Goal: Task Accomplishment & Management: Complete application form

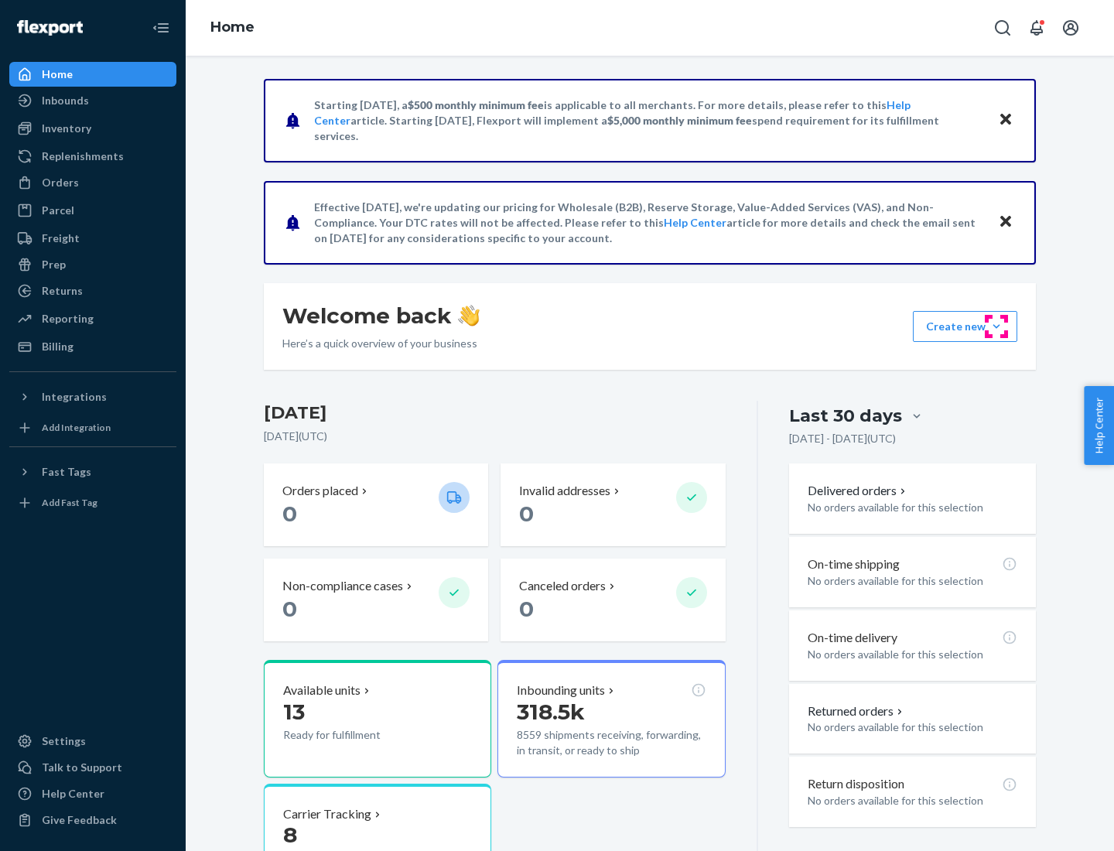
click at [996, 326] on button "Create new Create new inbound Create new order Create new product" at bounding box center [965, 326] width 104 height 31
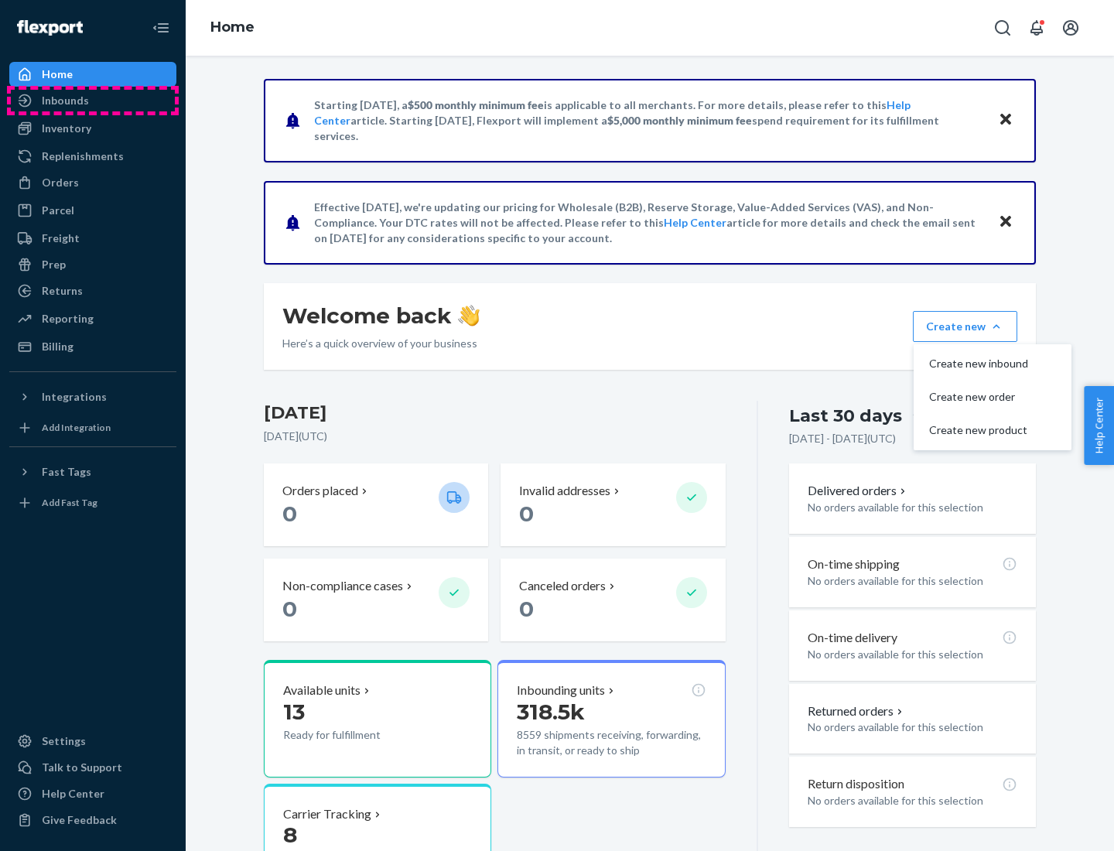
click at [93, 101] on div "Inbounds" at bounding box center [93, 101] width 164 height 22
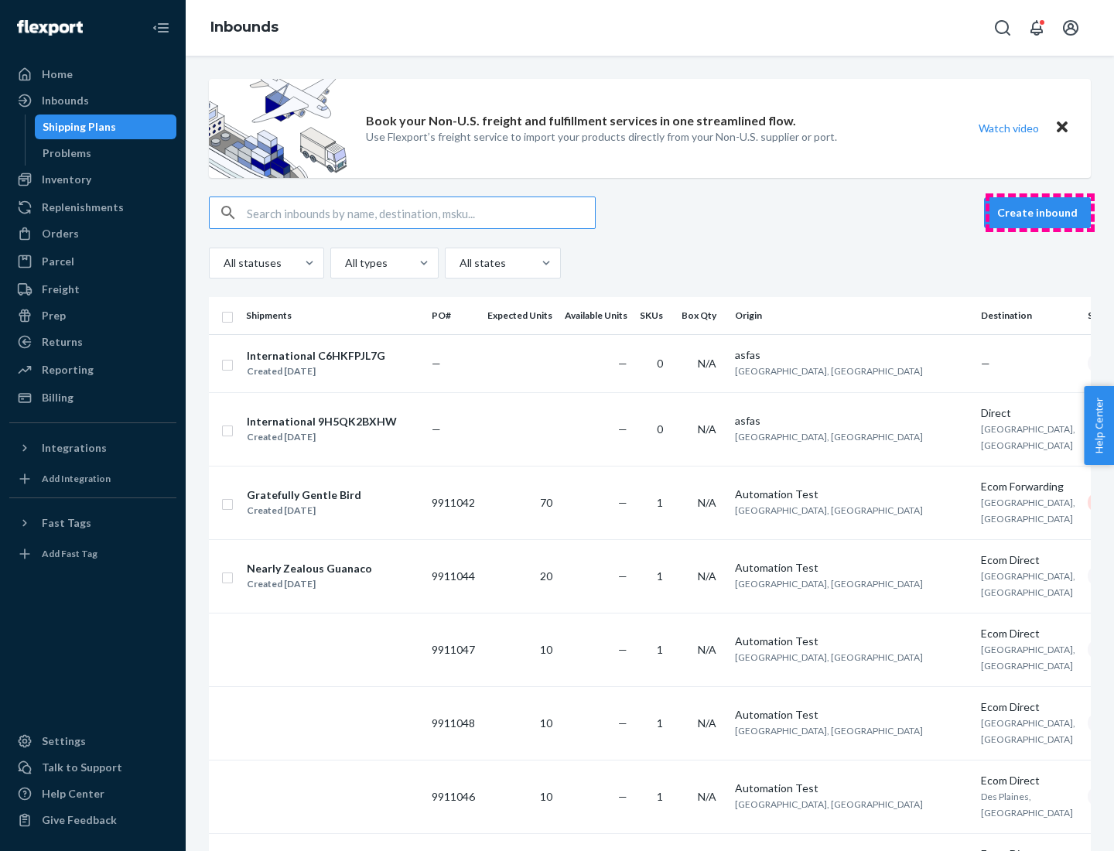
click at [1040, 213] on button "Create inbound" at bounding box center [1037, 212] width 107 height 31
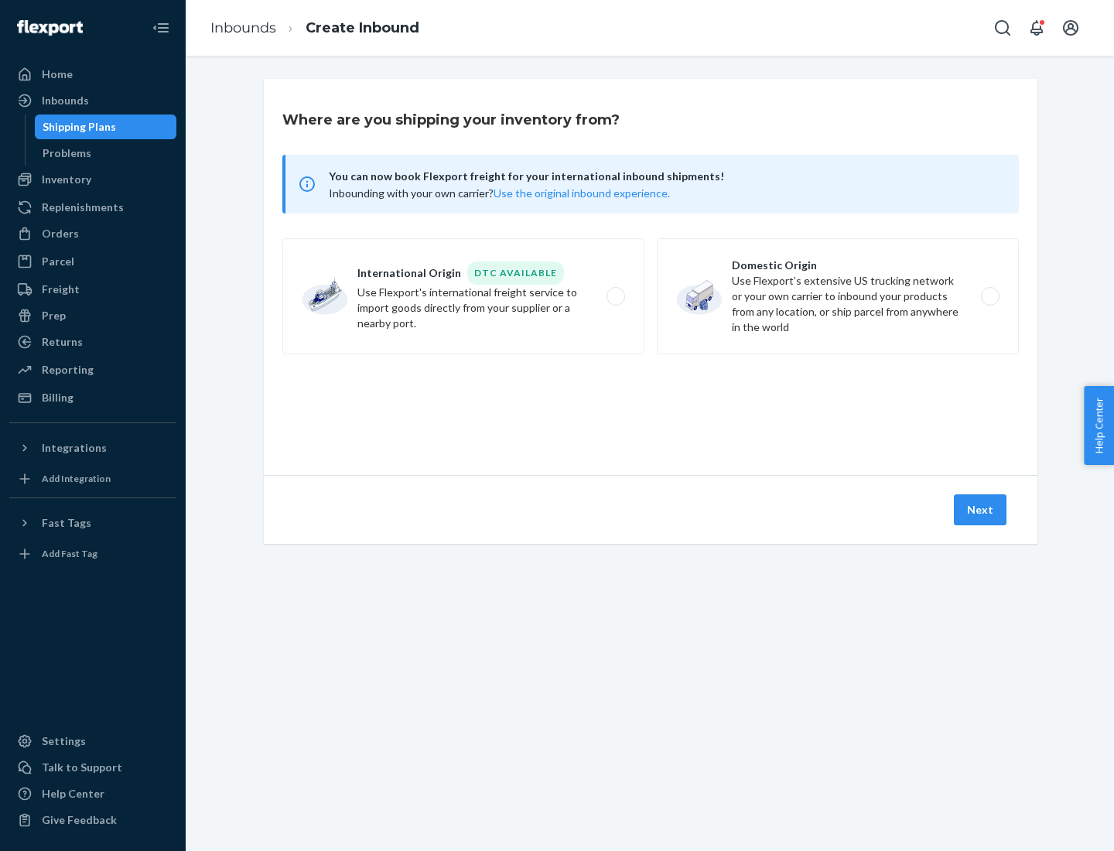
click at [838, 296] on label "Domestic Origin Use Flexport’s extensive US trucking network or your own carrie…" at bounding box center [838, 296] width 362 height 116
click at [989, 296] on input "Domestic Origin Use Flexport’s extensive US trucking network or your own carrie…" at bounding box center [994, 297] width 10 height 10
radio input "true"
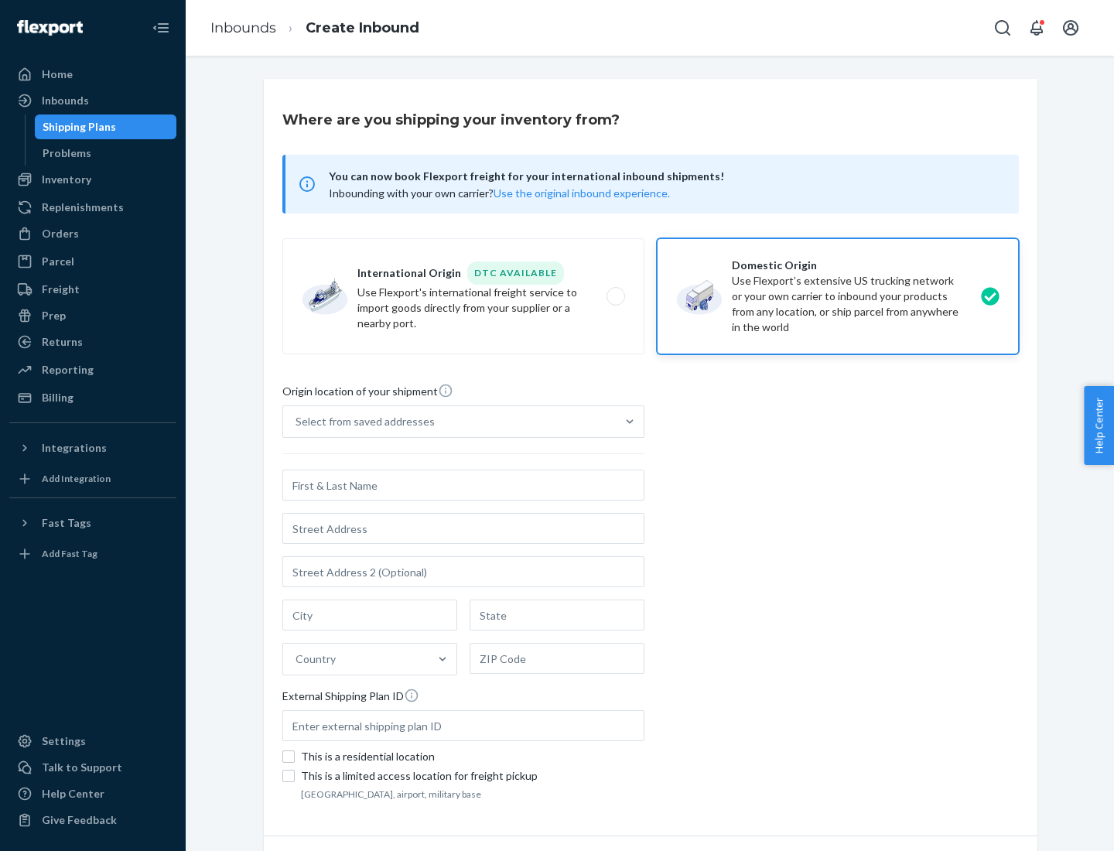
click at [361, 422] on div "Select from saved addresses" at bounding box center [365, 421] width 139 height 15
click at [297, 422] on input "Select from saved addresses" at bounding box center [297, 421] width 2 height 15
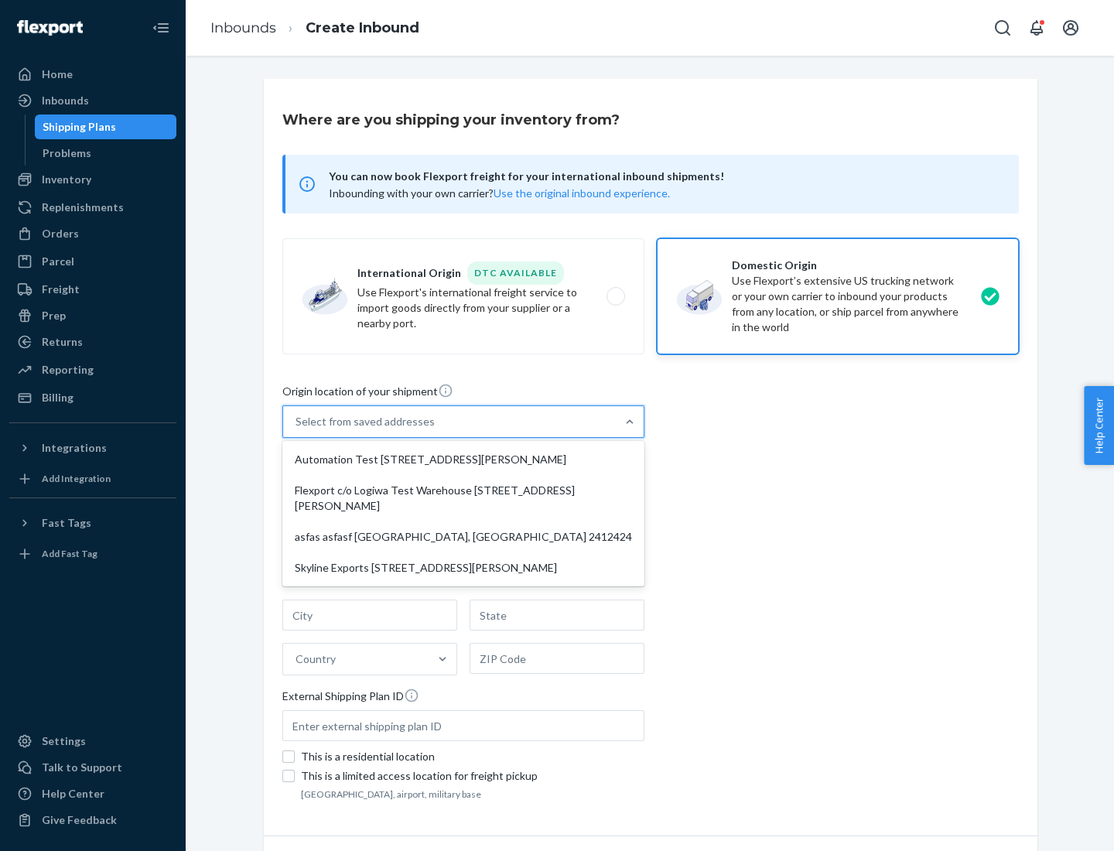
scroll to position [6, 0]
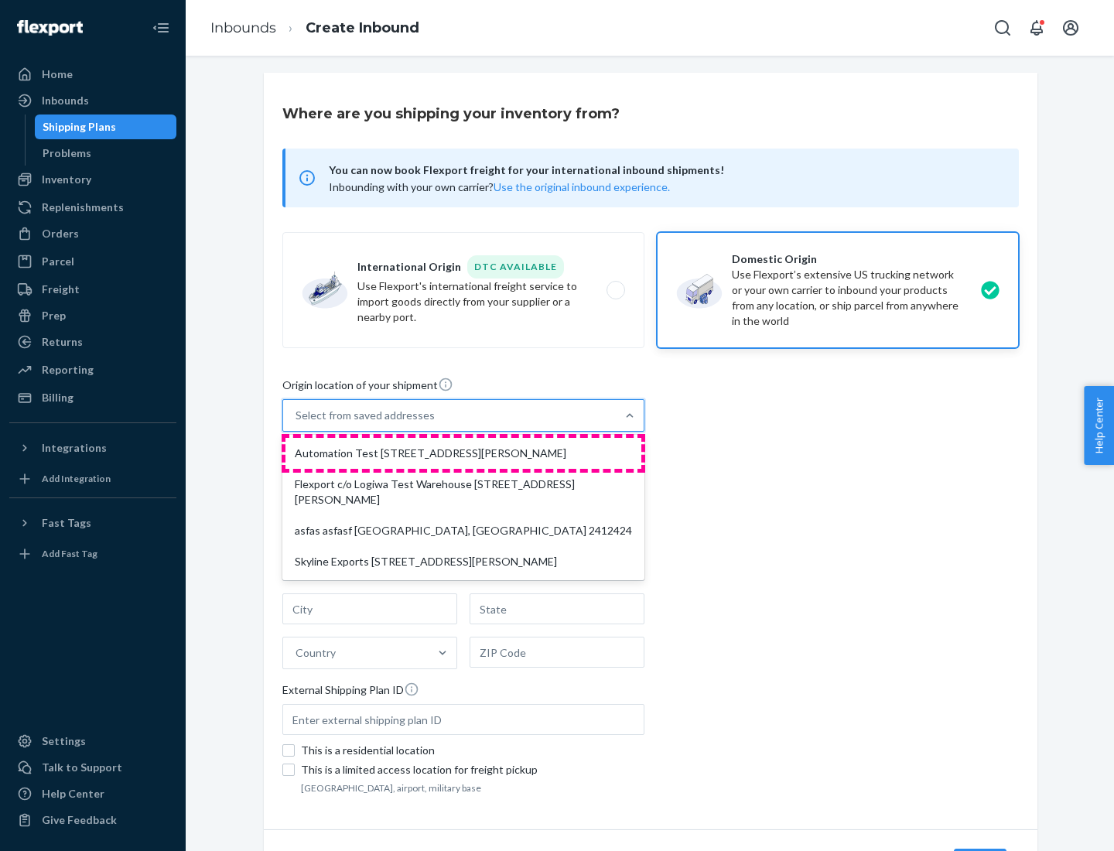
click at [463, 453] on div "Automation Test [STREET_ADDRESS][PERSON_NAME]" at bounding box center [463, 453] width 356 height 31
click at [297, 423] on input "option Automation Test [STREET_ADDRESS][PERSON_NAME] focused, 1 of 4. 4 results…" at bounding box center [297, 415] width 2 height 15
type input "Automation Test"
type input "9th Floor"
type input "[GEOGRAPHIC_DATA]"
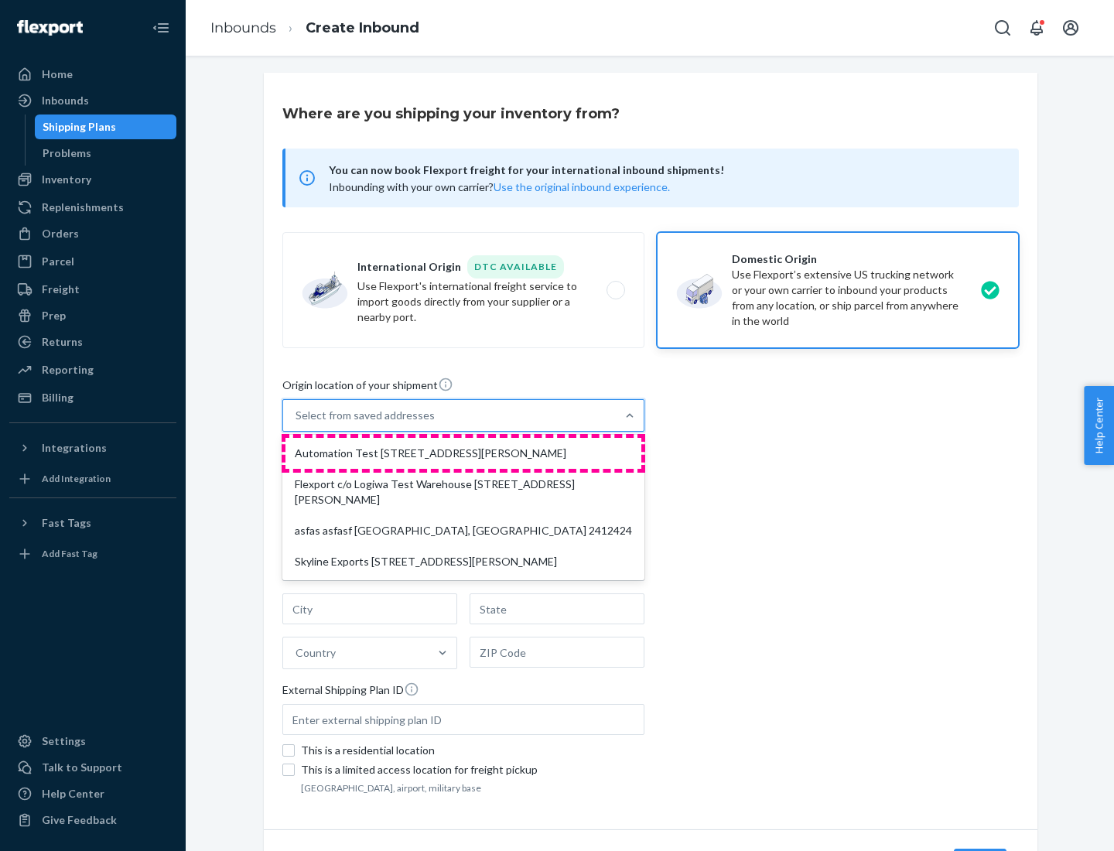
type input "CA"
type input "94104"
type input "[STREET_ADDRESS][PERSON_NAME]"
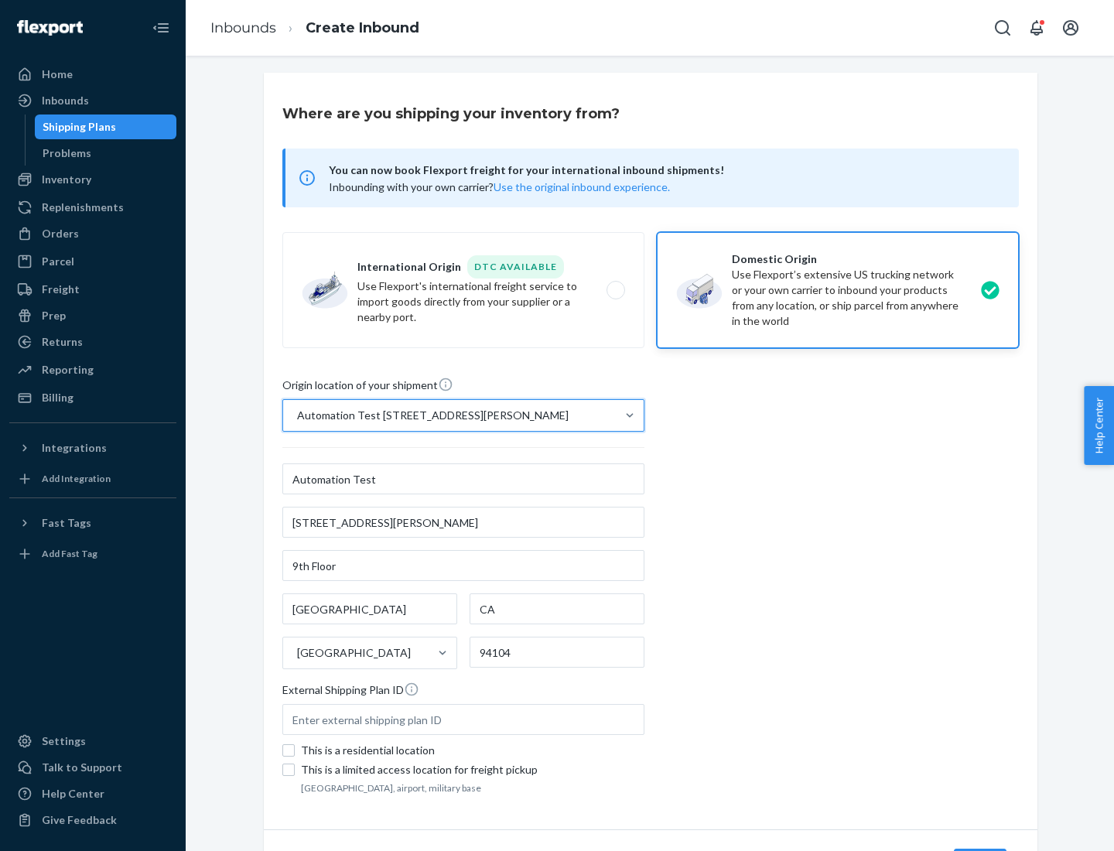
scroll to position [91, 0]
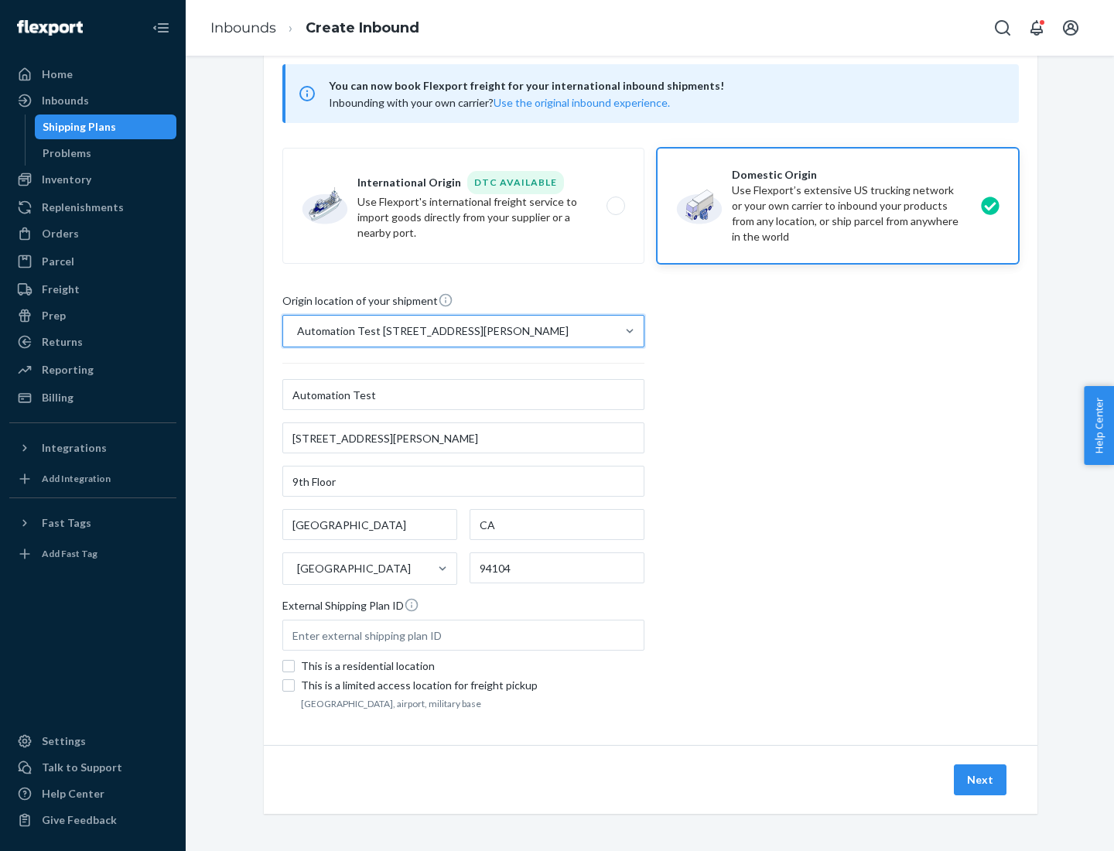
click at [981, 780] on button "Next" at bounding box center [980, 779] width 53 height 31
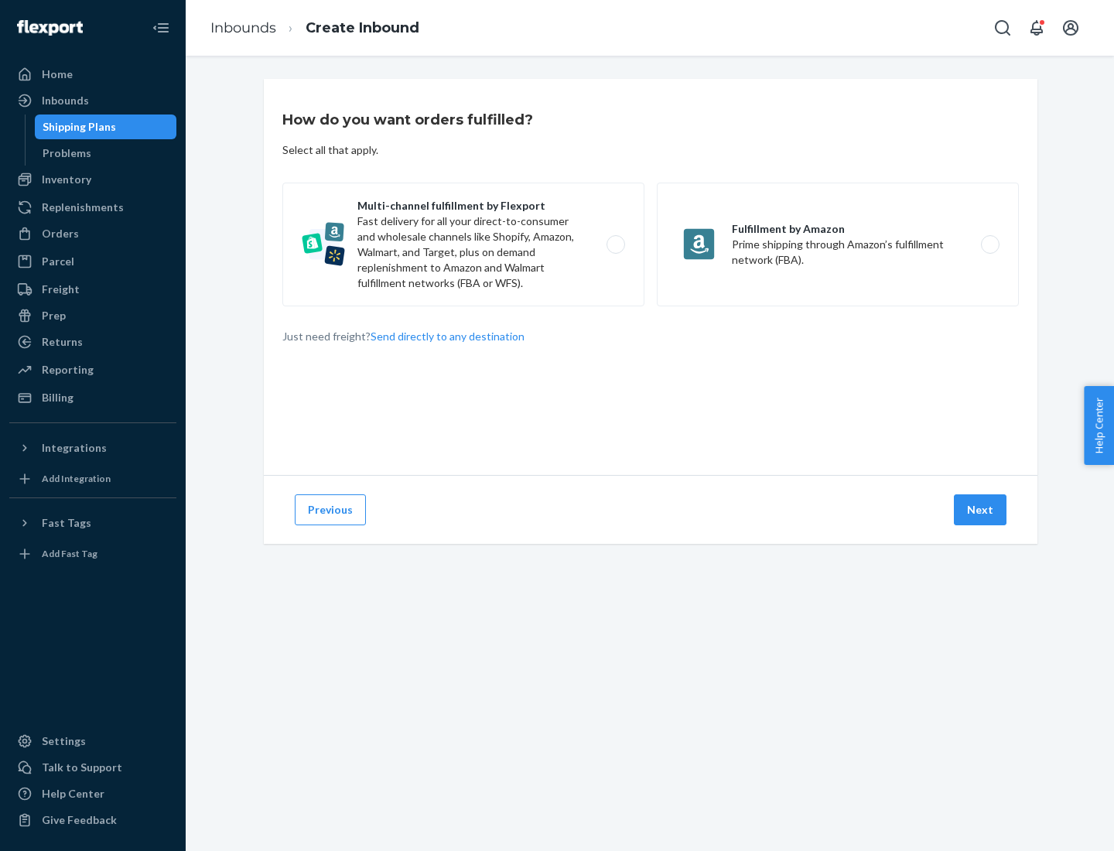
click at [463, 244] on label "Multi-channel fulfillment by Flexport Fast delivery for all your direct-to-cons…" at bounding box center [463, 245] width 362 height 124
click at [615, 244] on input "Multi-channel fulfillment by Flexport Fast delivery for all your direct-to-cons…" at bounding box center [620, 245] width 10 height 10
radio input "true"
click at [981, 510] on button "Next" at bounding box center [980, 509] width 53 height 31
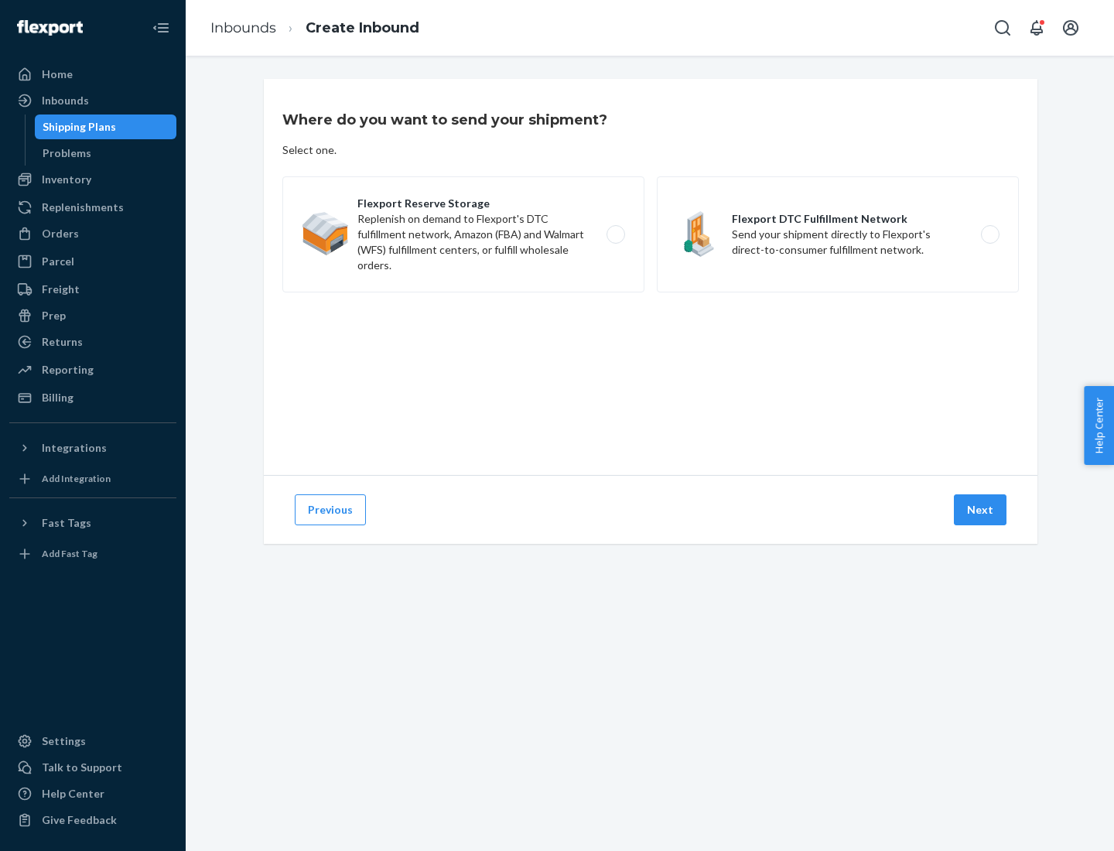
click at [838, 234] on label "Flexport DTC Fulfillment Network Send your shipment directly to Flexport's dire…" at bounding box center [838, 234] width 362 height 116
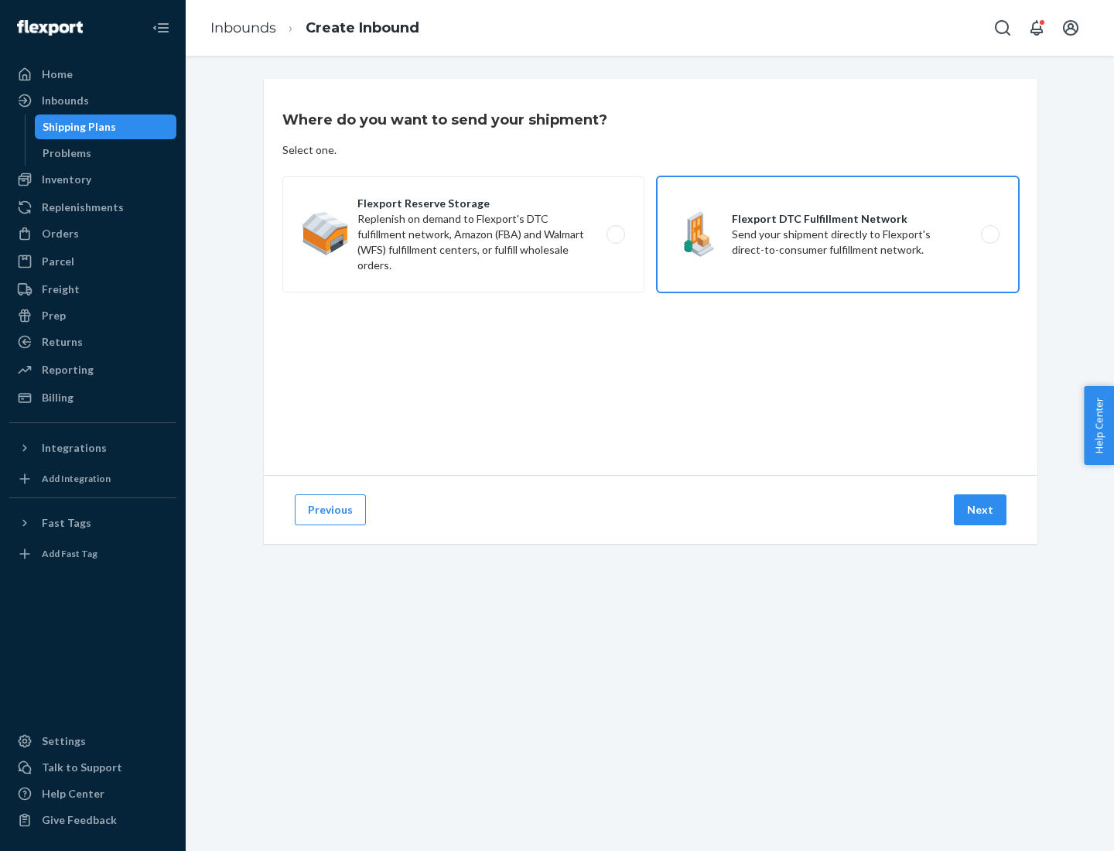
click at [989, 234] on input "Flexport DTC Fulfillment Network Send your shipment directly to Flexport's dire…" at bounding box center [994, 235] width 10 height 10
radio input "true"
click at [981, 510] on button "Next" at bounding box center [980, 509] width 53 height 31
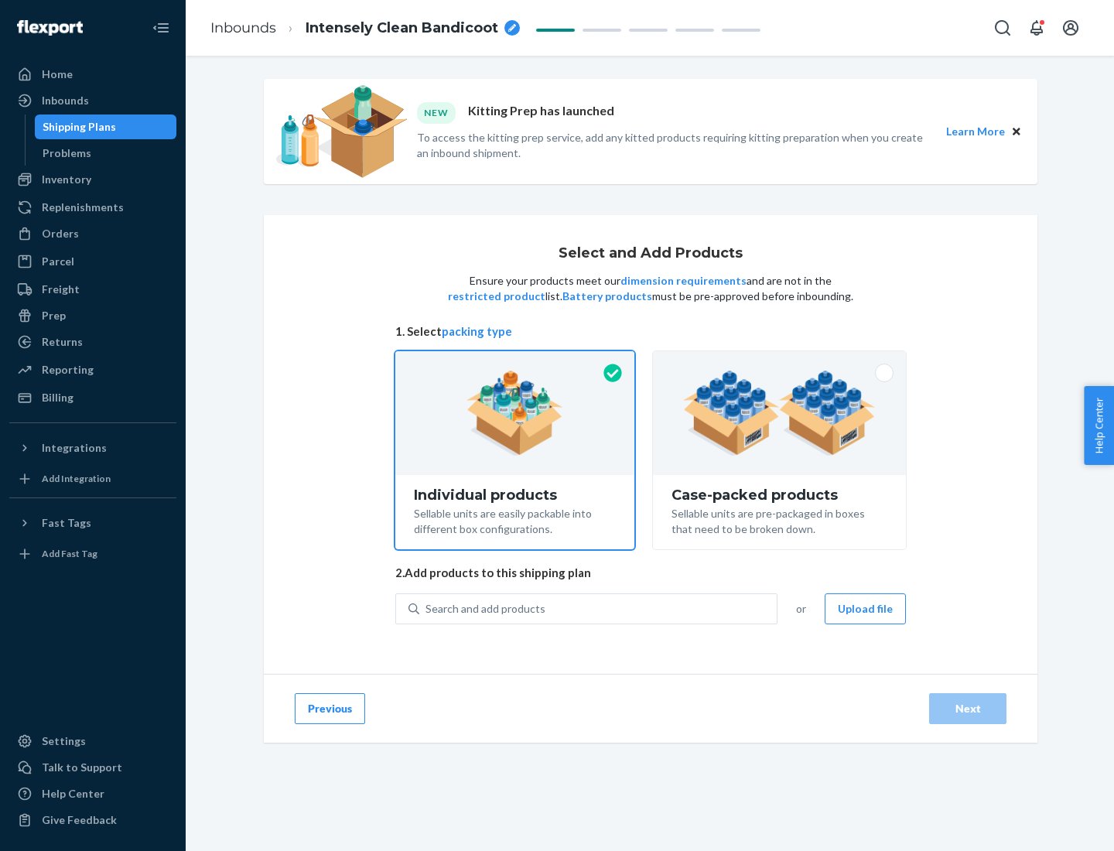
click at [780, 413] on img at bounding box center [779, 413] width 193 height 85
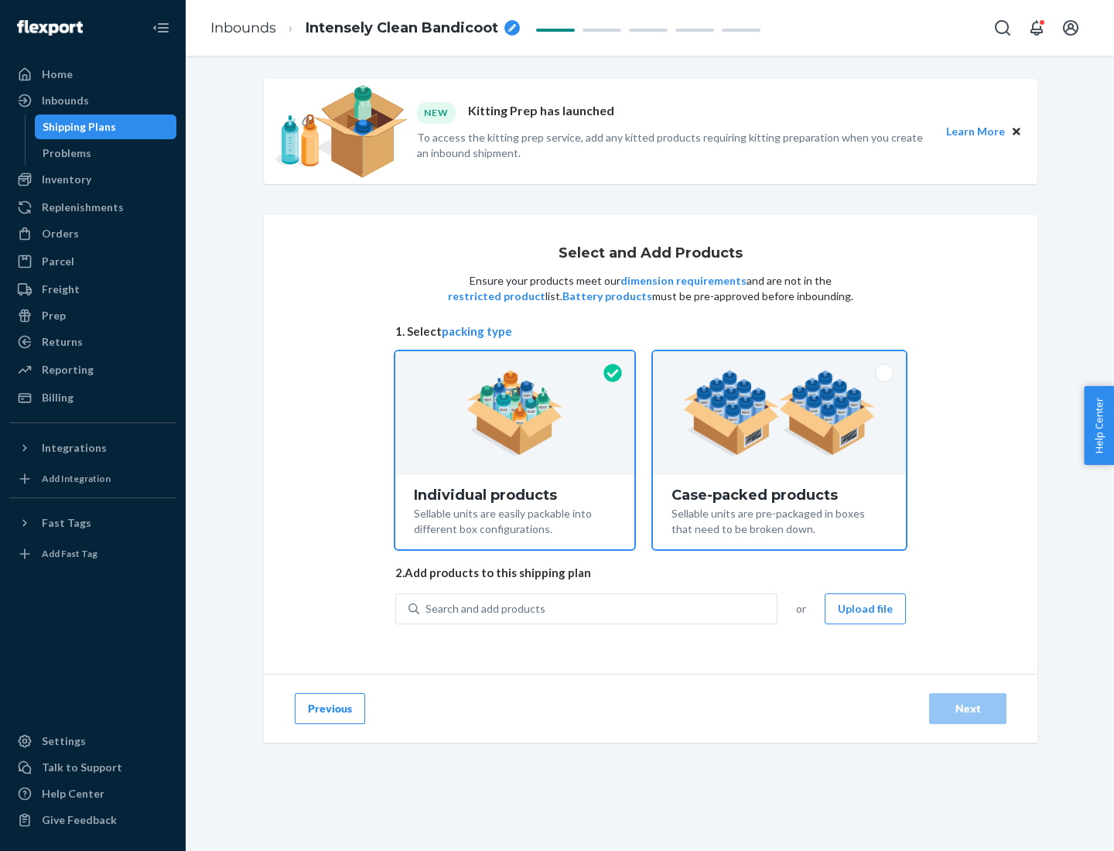
click at [780, 361] on input "Case-packed products Sellable units are pre-packaged in boxes that need to be b…" at bounding box center [779, 356] width 10 height 10
radio input "true"
radio input "false"
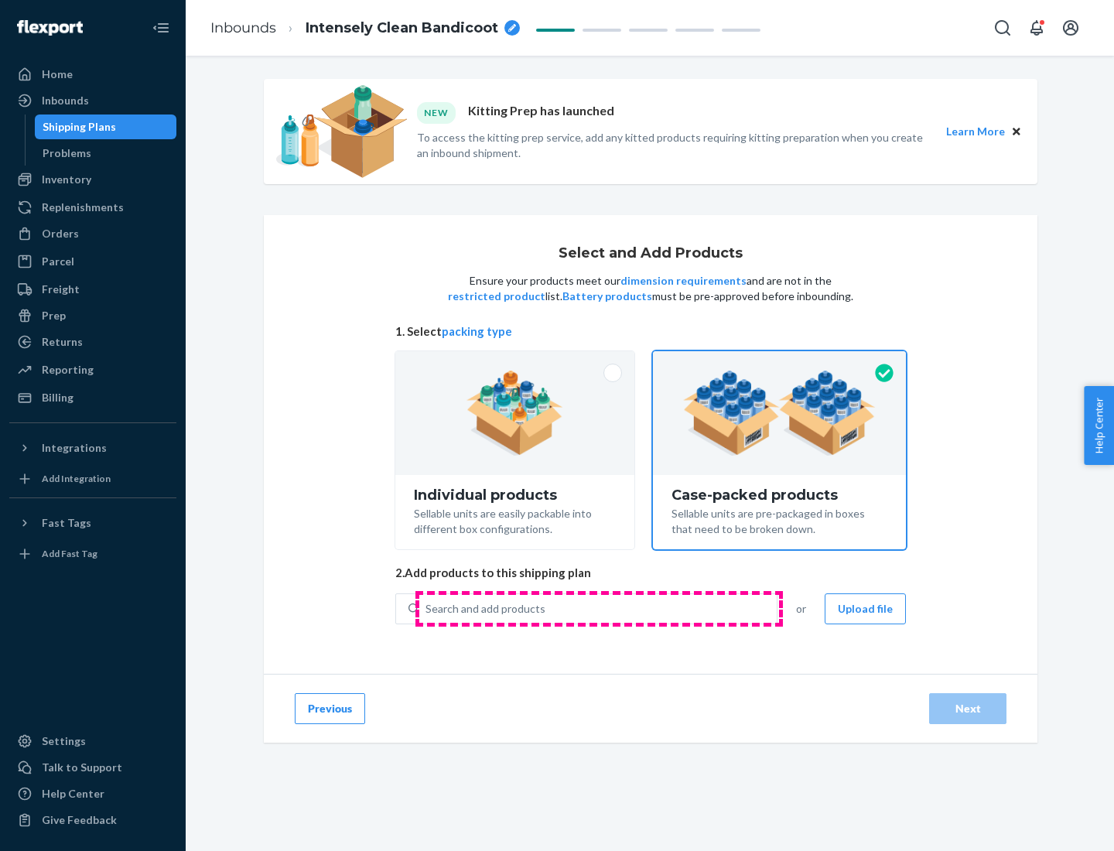
click at [599, 608] on div "Search and add products" at bounding box center [597, 609] width 357 height 28
click at [427, 608] on input "Search and add products" at bounding box center [426, 608] width 2 height 15
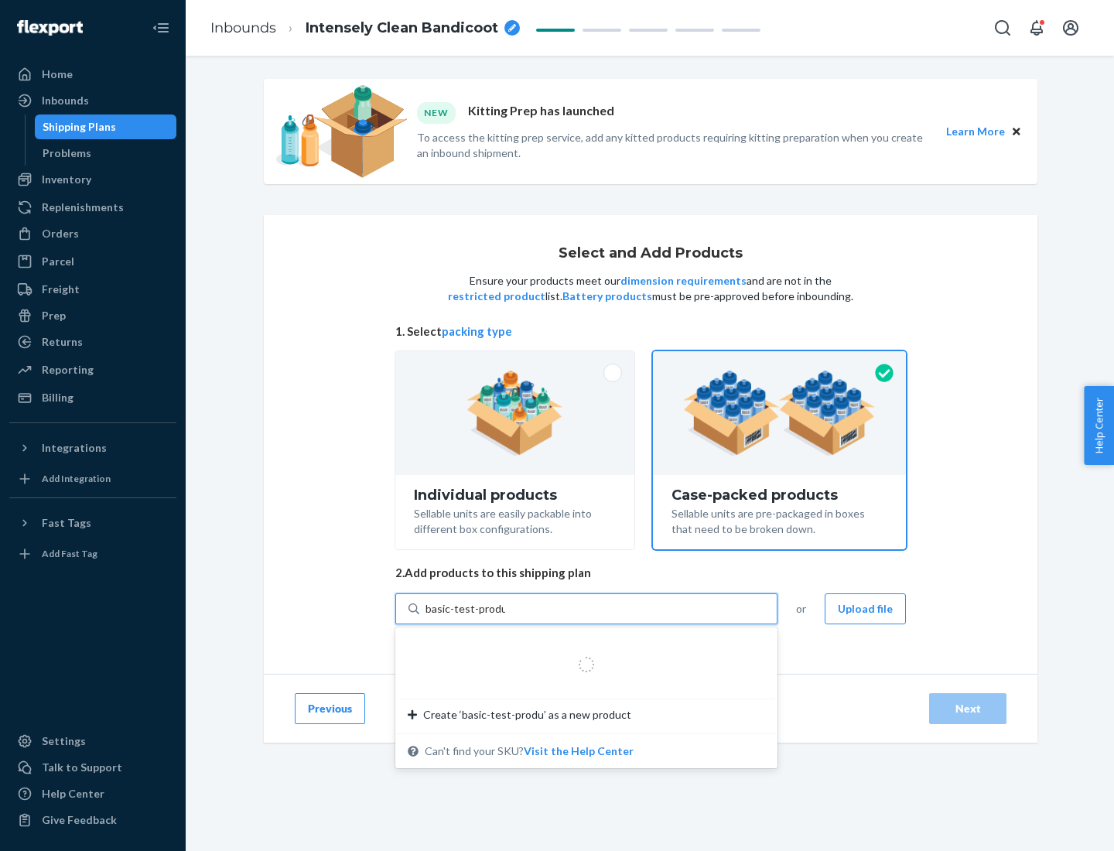
type input "basic-test-product-1"
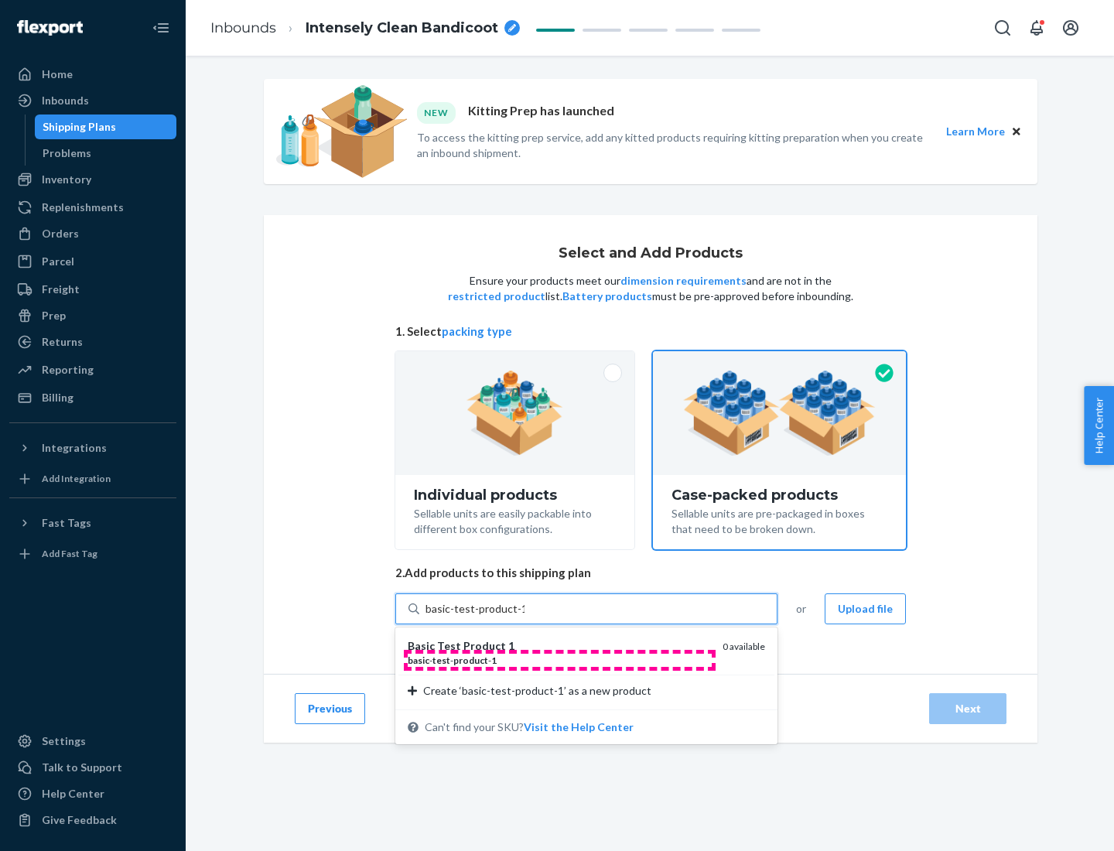
click at [559, 660] on div "basic - test - product - 1" at bounding box center [559, 660] width 302 height 13
click at [525, 617] on input "basic-test-product-1" at bounding box center [474, 608] width 99 height 15
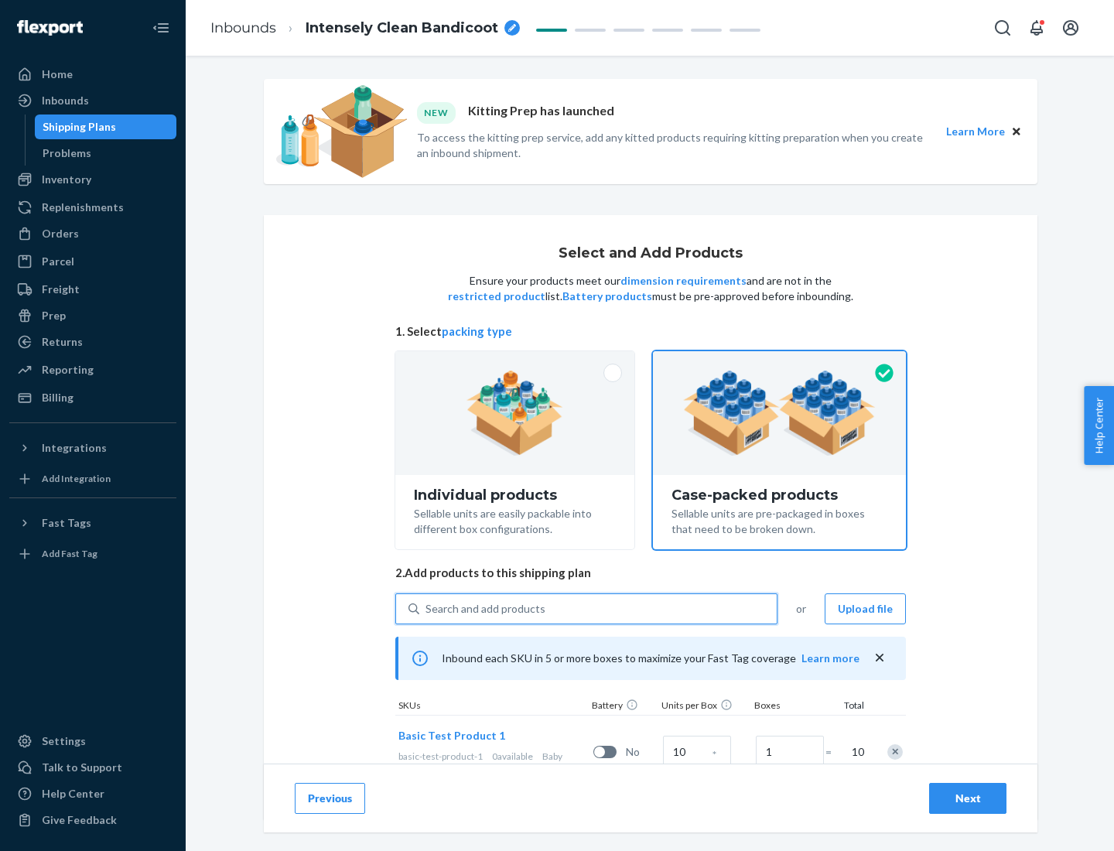
scroll to position [56, 0]
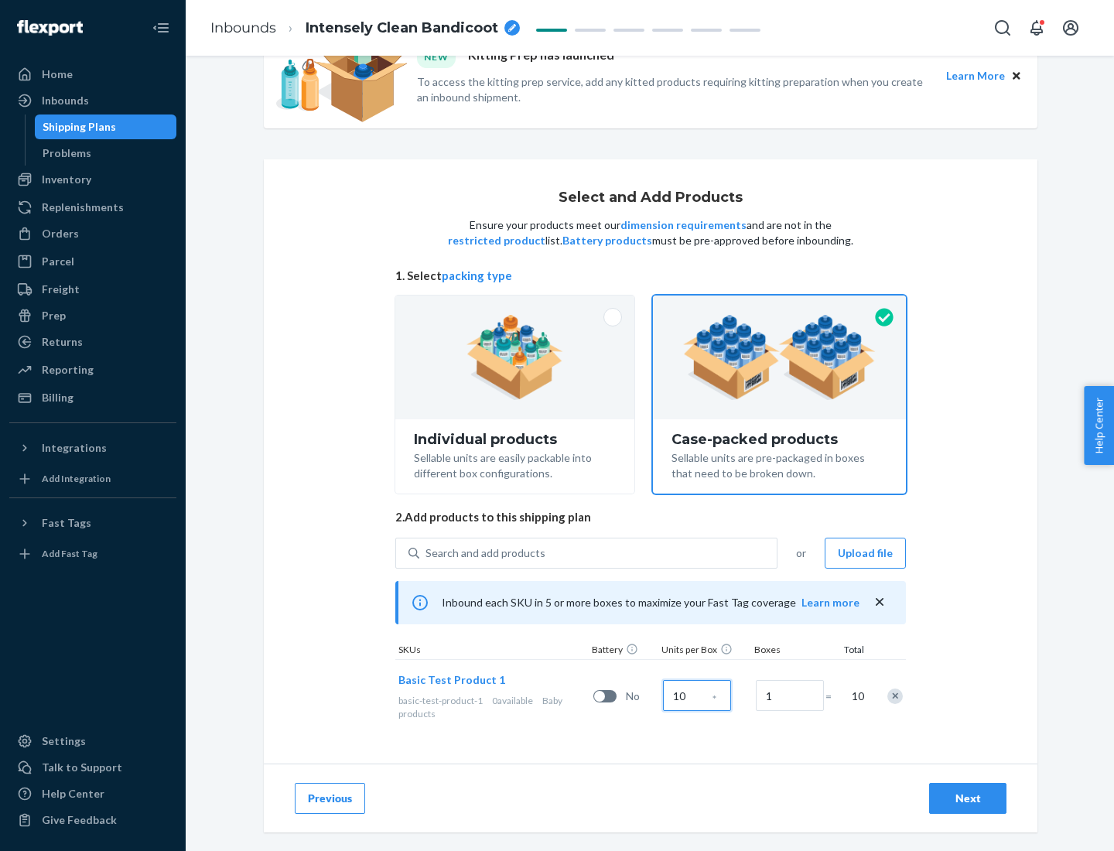
type input "10"
type input "7"
click at [968, 798] on div "Next" at bounding box center [967, 798] width 51 height 15
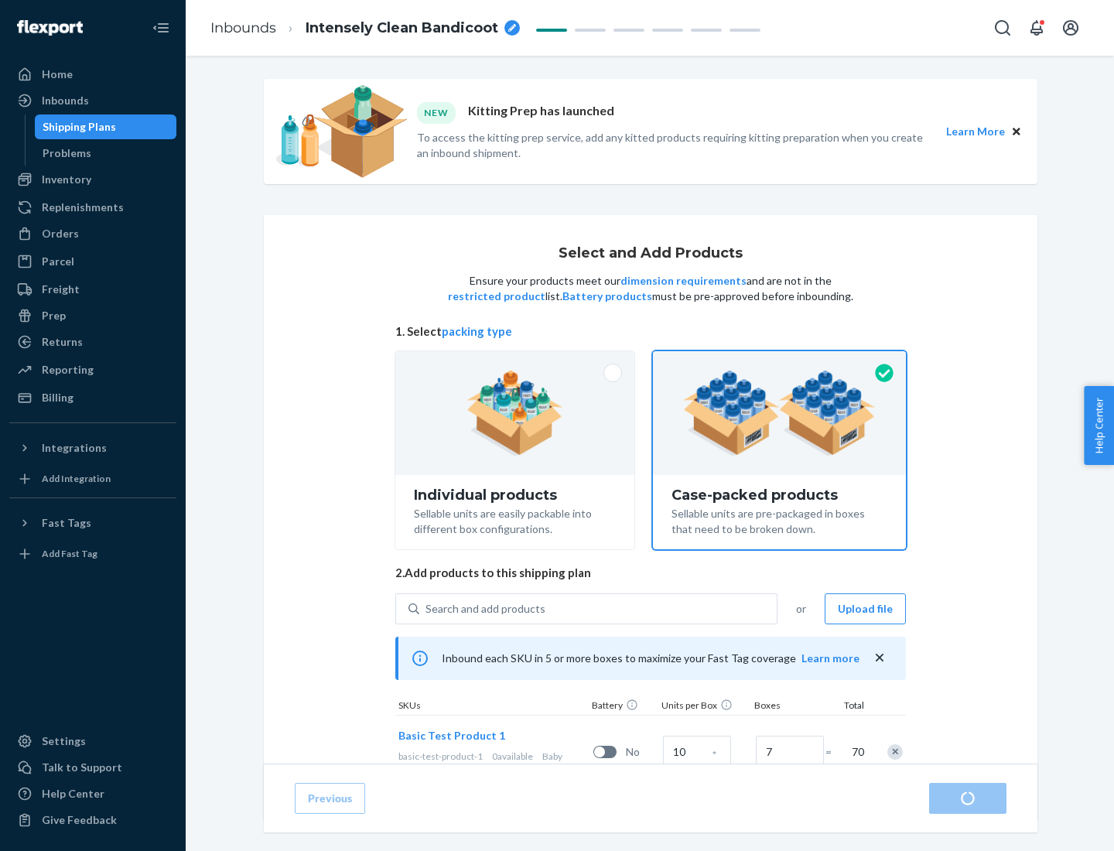
radio input "true"
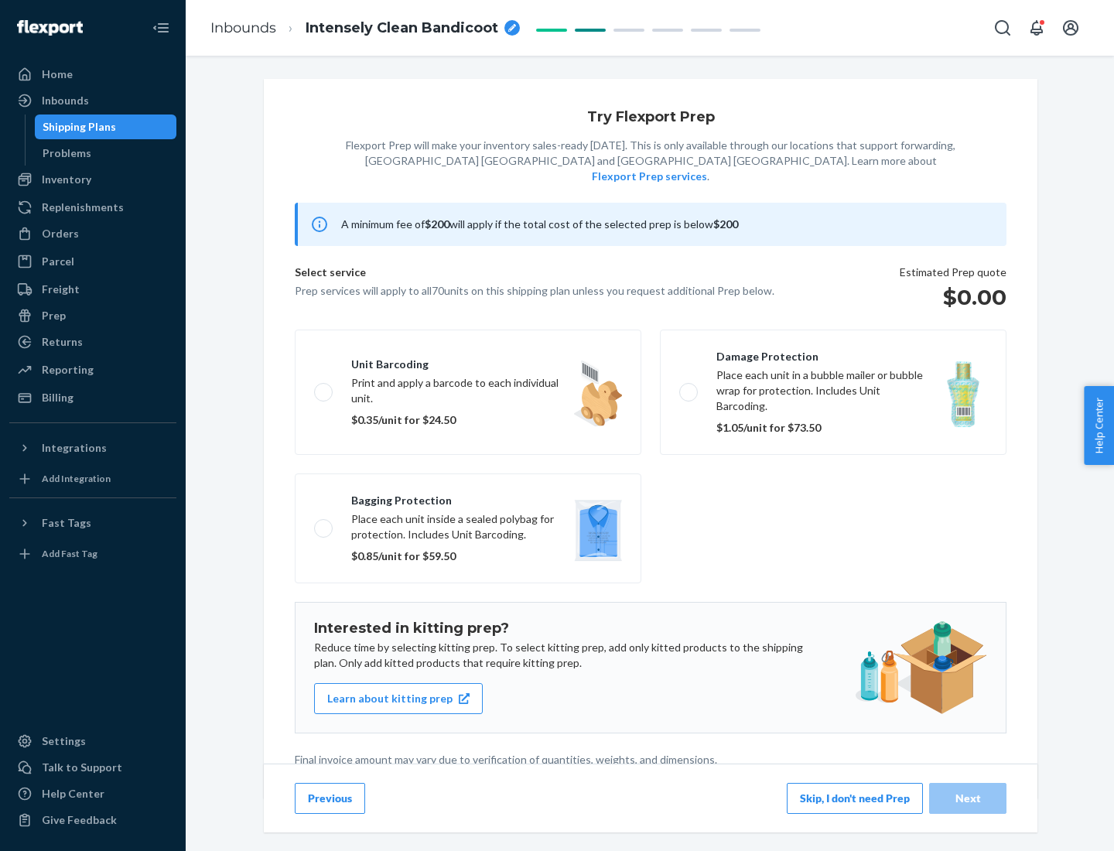
scroll to position [4, 0]
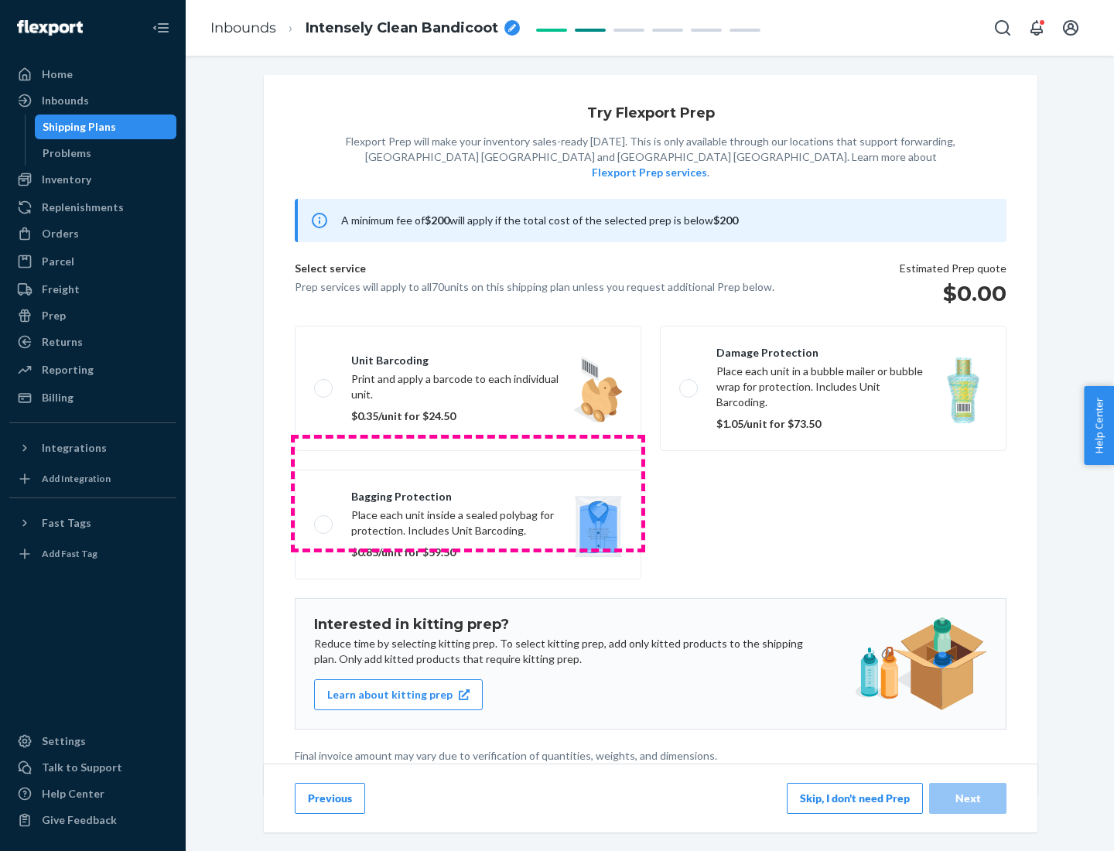
click at [468, 493] on label "Bagging protection Place each unit inside a sealed polybag for protection. Incl…" at bounding box center [468, 525] width 347 height 110
click at [324, 519] on input "Bagging protection Place each unit inside a sealed polybag for protection. Incl…" at bounding box center [319, 524] width 10 height 10
checkbox input "true"
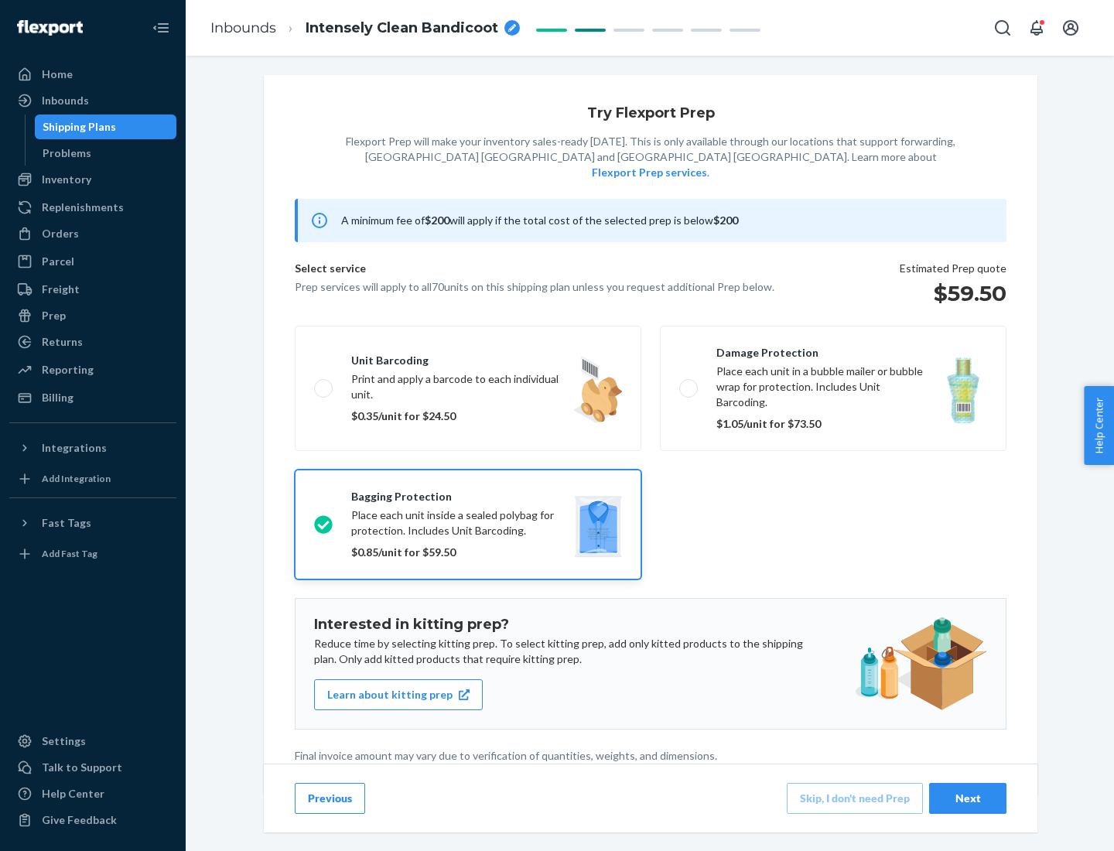
click at [968, 798] on div "Next" at bounding box center [967, 798] width 51 height 15
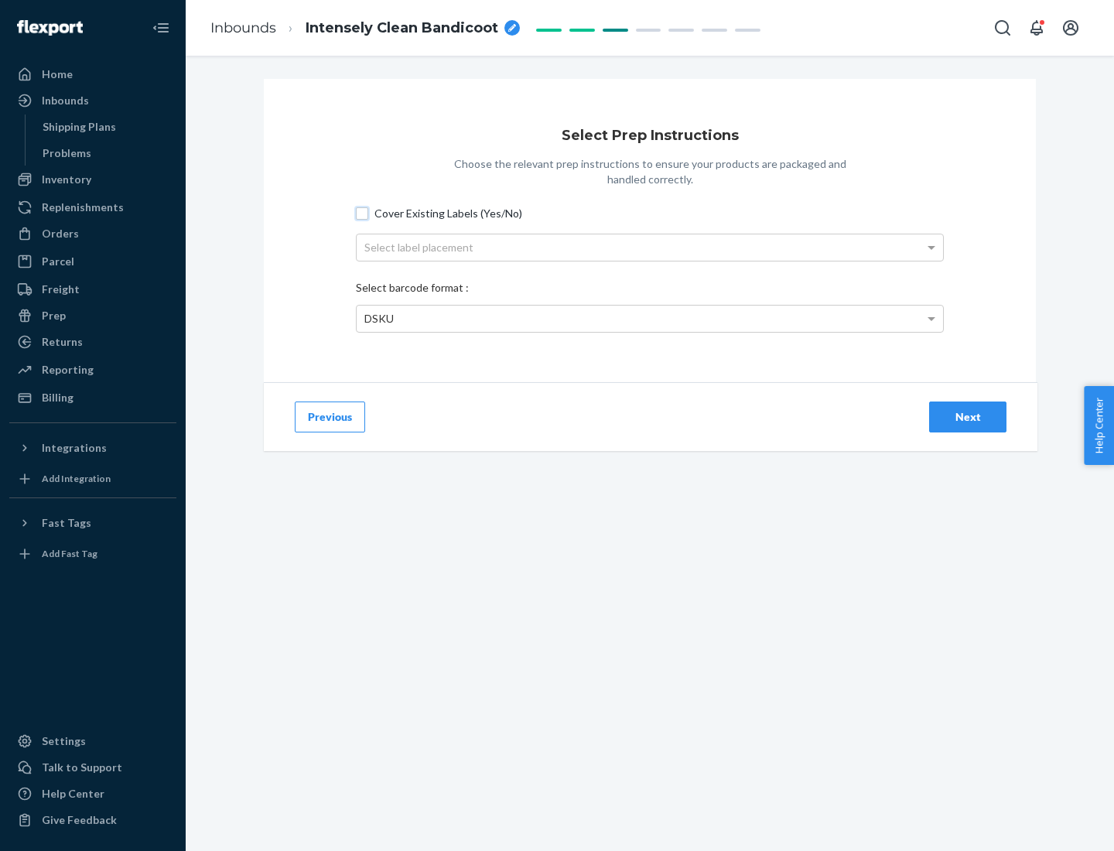
click at [362, 213] on input "Cover Existing Labels (Yes/No)" at bounding box center [362, 213] width 12 height 12
checkbox input "true"
click at [650, 247] on div "Select label placement" at bounding box center [650, 247] width 586 height 26
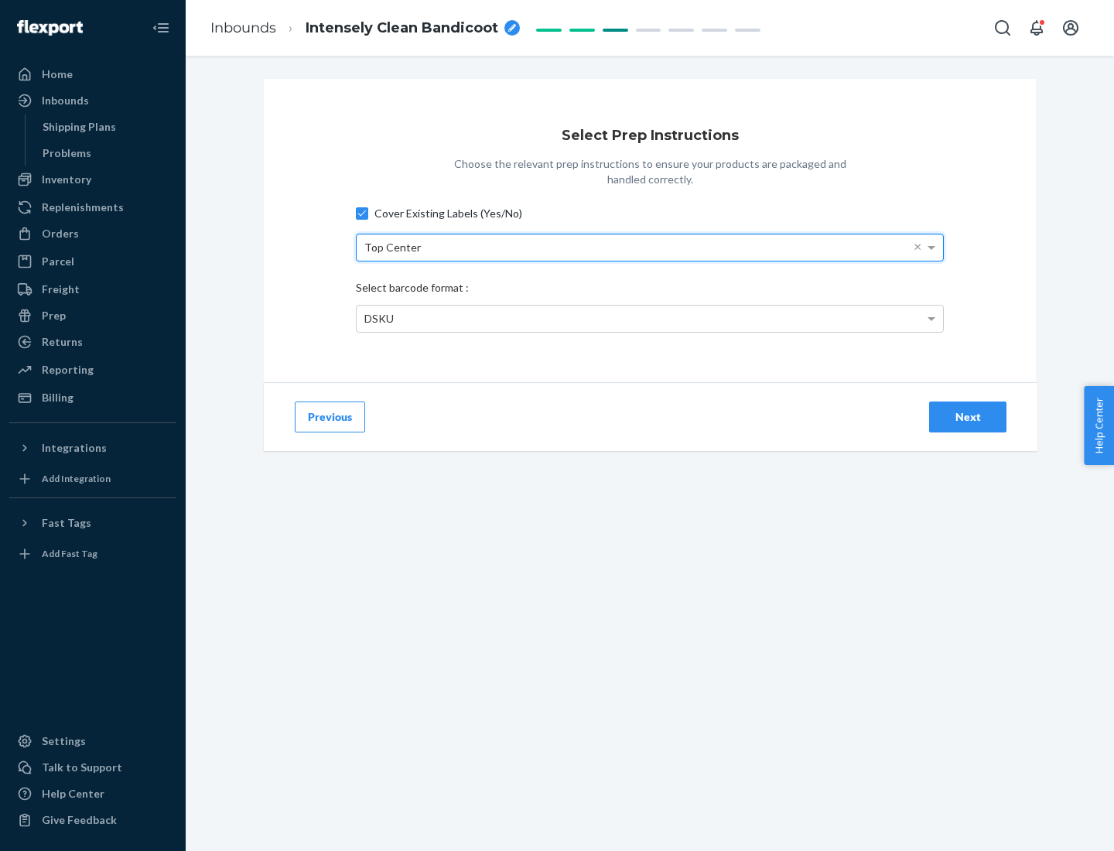
click at [650, 318] on div "DSKU" at bounding box center [650, 319] width 586 height 26
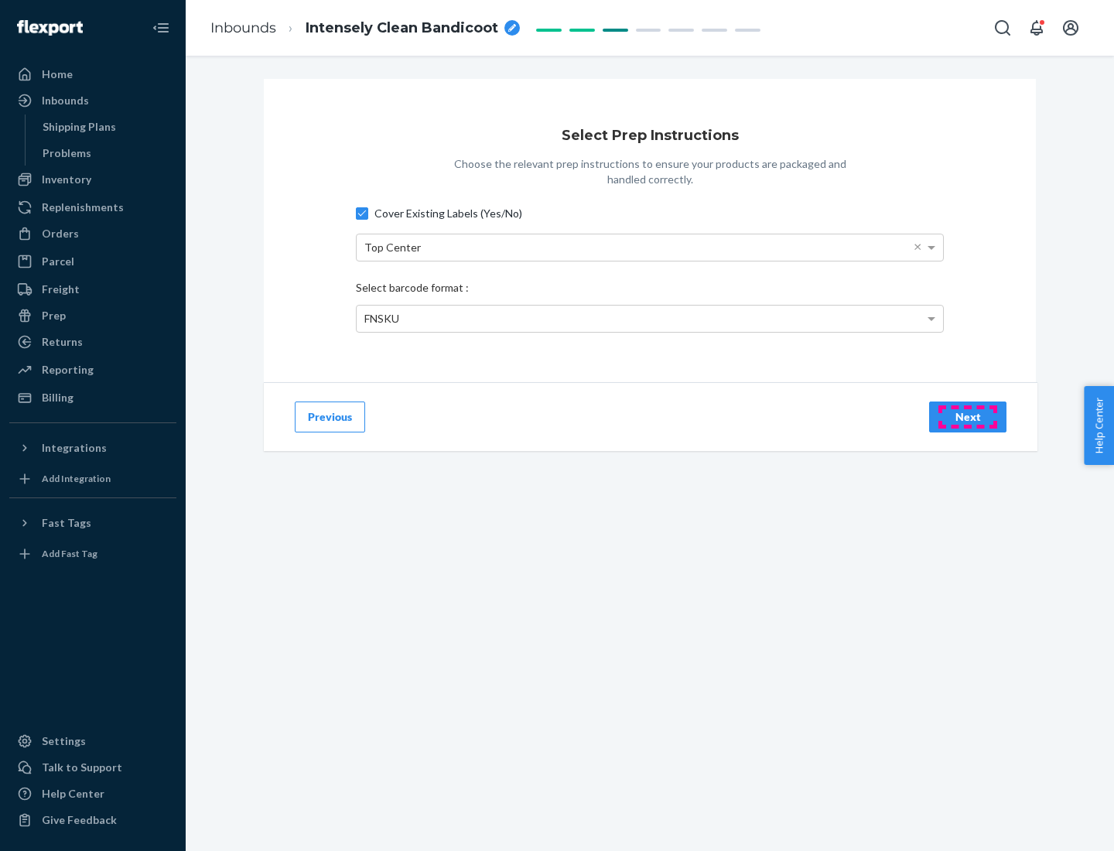
click at [968, 416] on div "Next" at bounding box center [967, 416] width 51 height 15
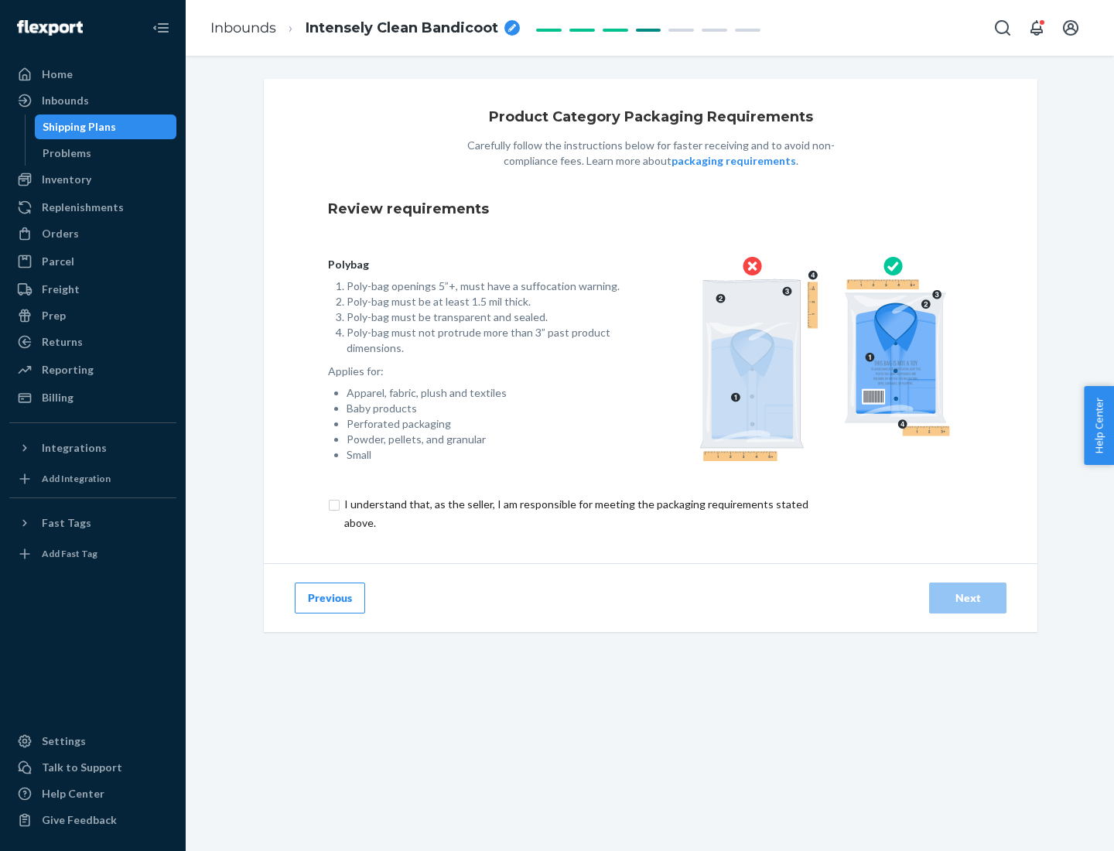
click at [575, 513] on input "checkbox" at bounding box center [585, 513] width 514 height 37
checkbox input "true"
click at [968, 597] on div "Next" at bounding box center [967, 597] width 51 height 15
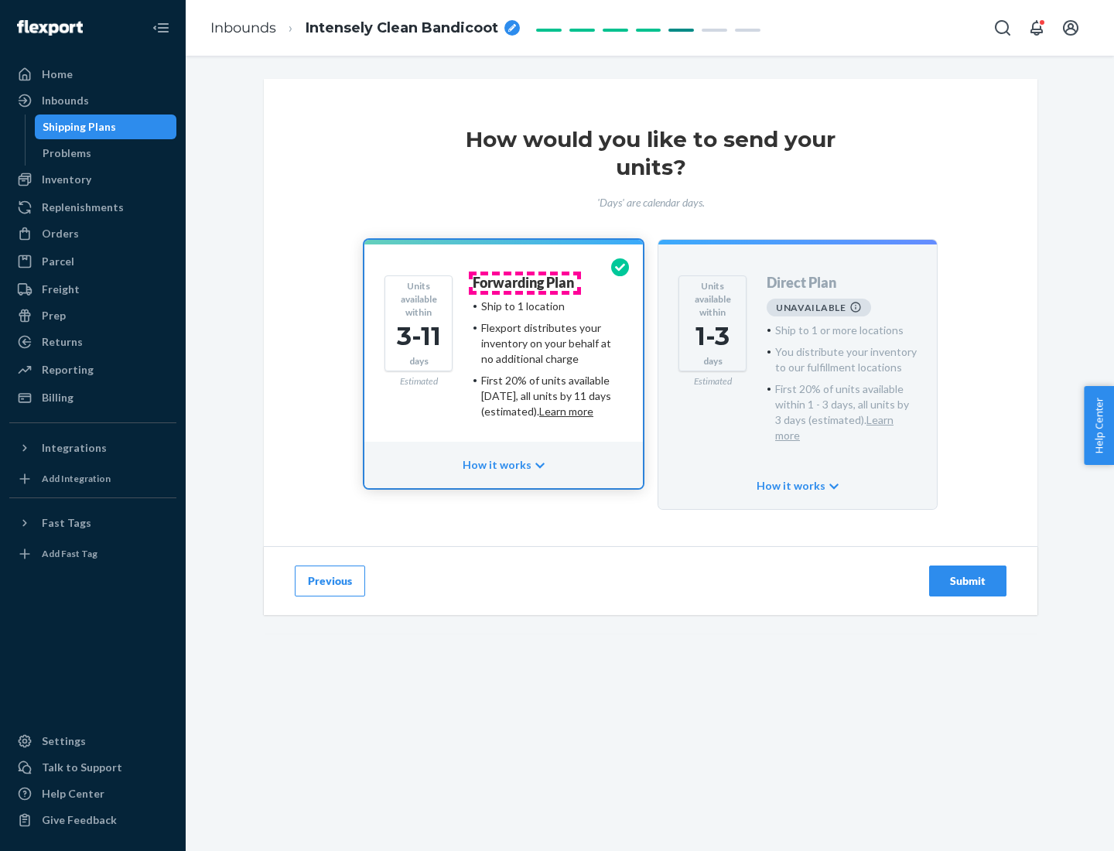
click at [525, 282] on h4 "Forwarding Plan" at bounding box center [523, 282] width 101 height 15
click at [968, 573] on div "Submit" at bounding box center [967, 580] width 51 height 15
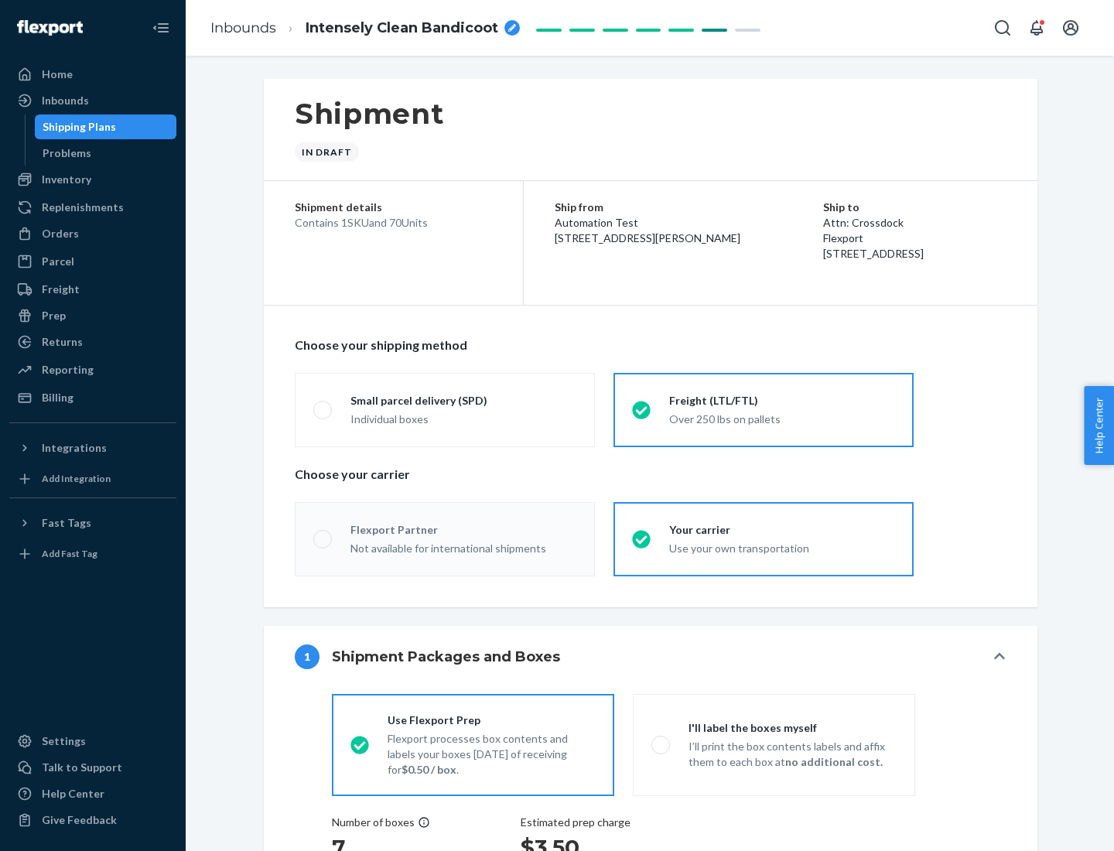
radio input "true"
radio input "false"
radio input "true"
radio input "false"
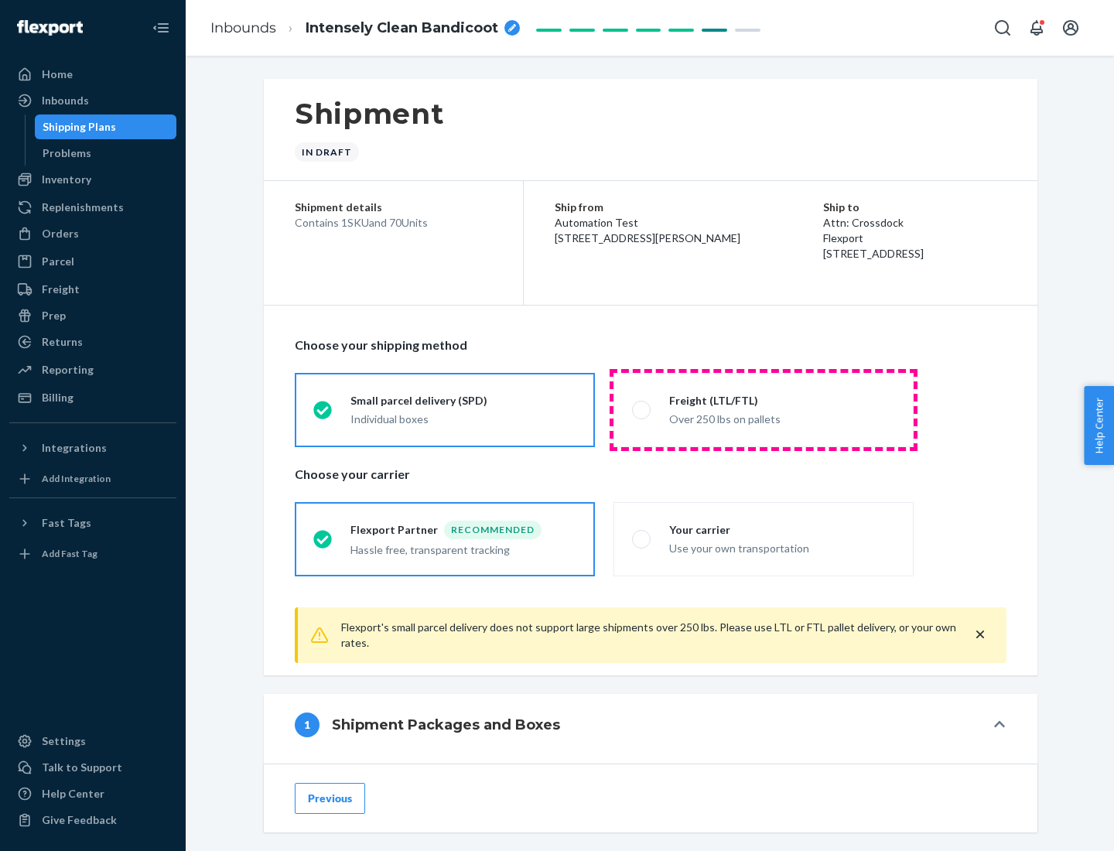
click at [764, 409] on div "Over 250 lbs on pallets" at bounding box center [782, 417] width 226 height 19
click at [642, 409] on input "Freight (LTL/FTL) Over 250 lbs on pallets" at bounding box center [637, 410] width 10 height 10
radio input "true"
radio input "false"
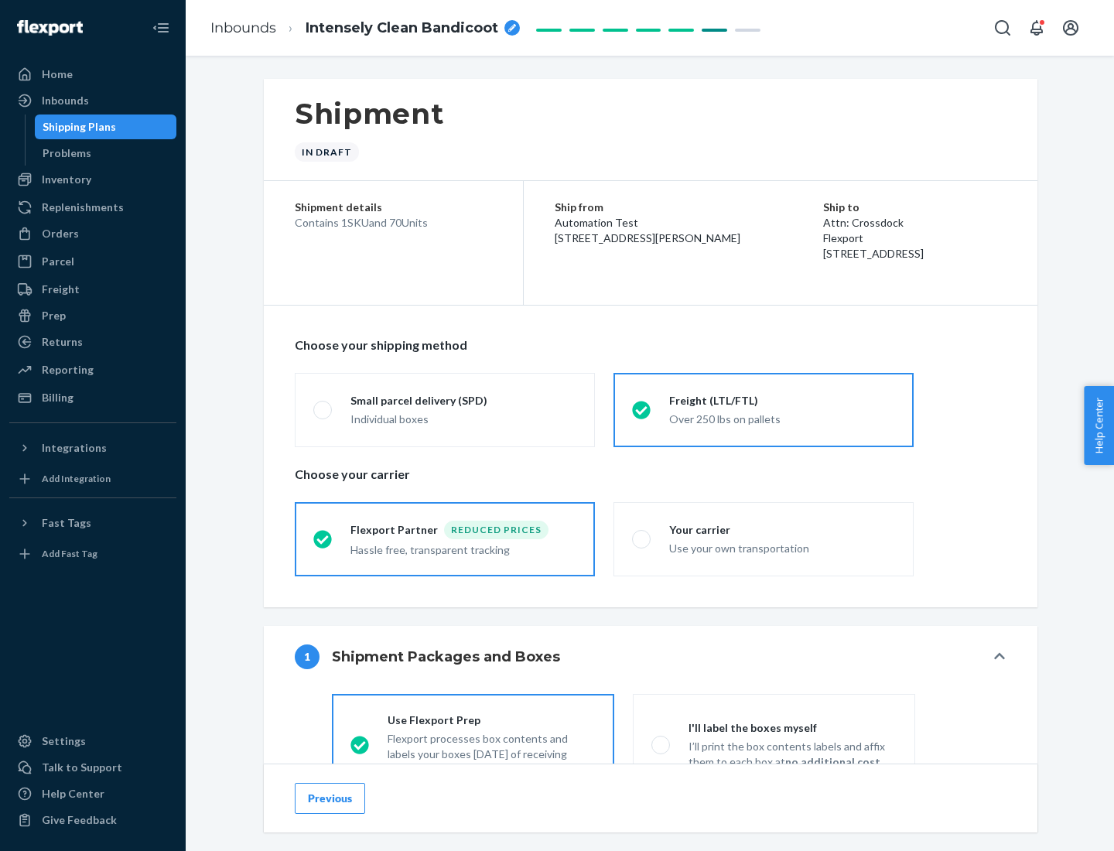
scroll to position [86, 0]
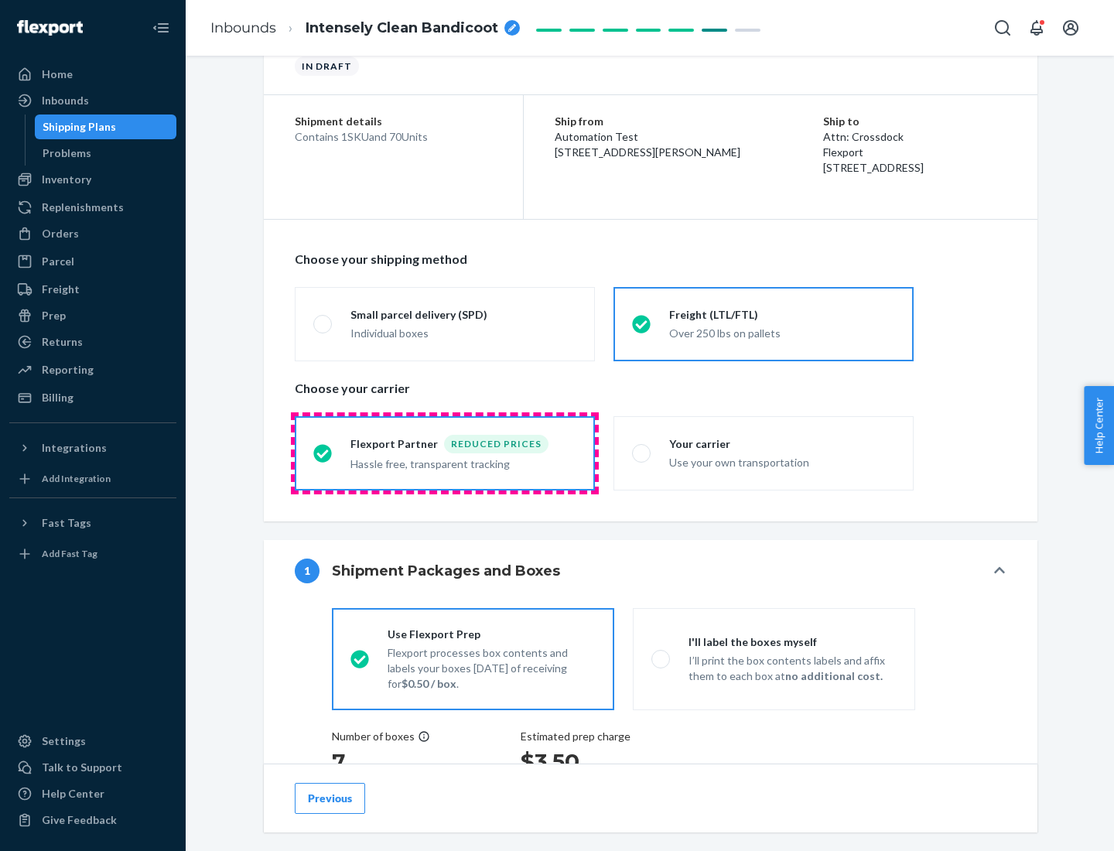
click at [445, 453] on div "Hassle free, transparent tracking" at bounding box center [463, 462] width 226 height 19
click at [323, 453] on input "Flexport Partner Reduced prices Hassle free, transparent tracking" at bounding box center [318, 453] width 10 height 10
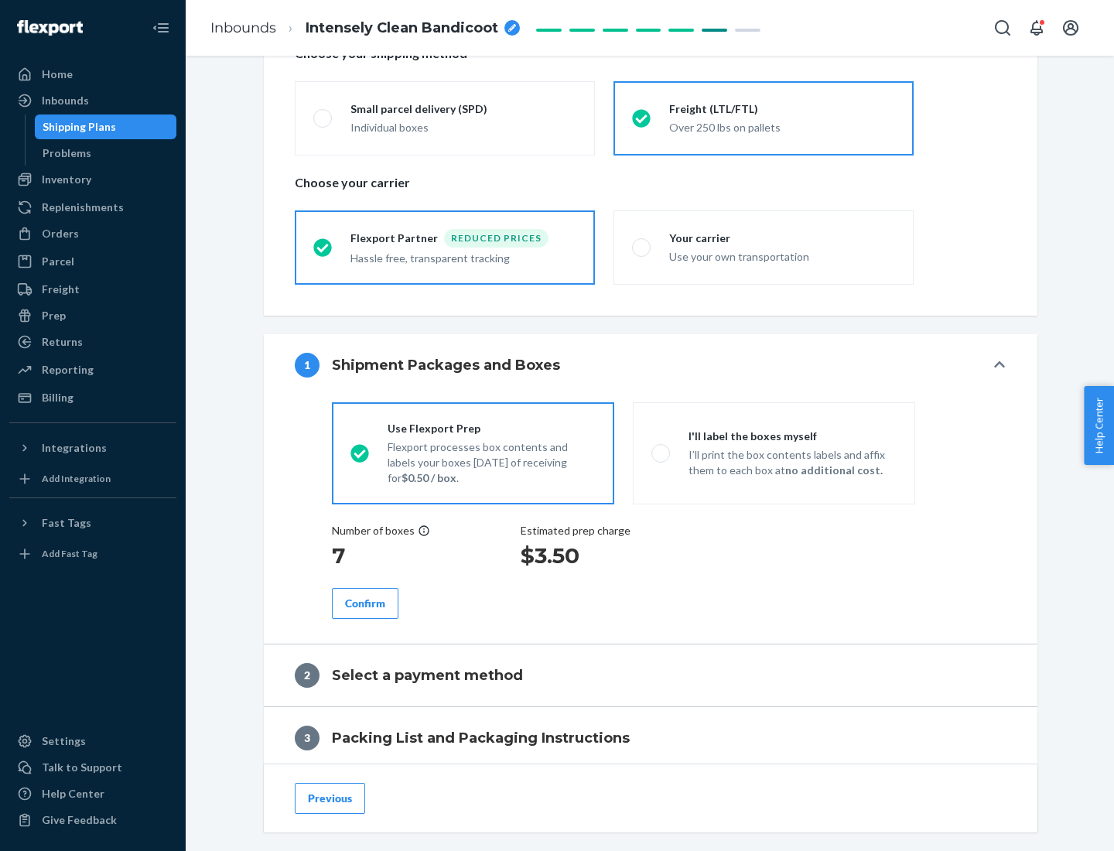
click at [774, 453] on p "I’ll print the box contents labels and affix them to each box at no additional …" at bounding box center [793, 462] width 208 height 31
click at [661, 453] on input "I'll label the boxes myself I’ll print the box contents labels and affix them t…" at bounding box center [656, 453] width 10 height 10
radio input "true"
radio input "false"
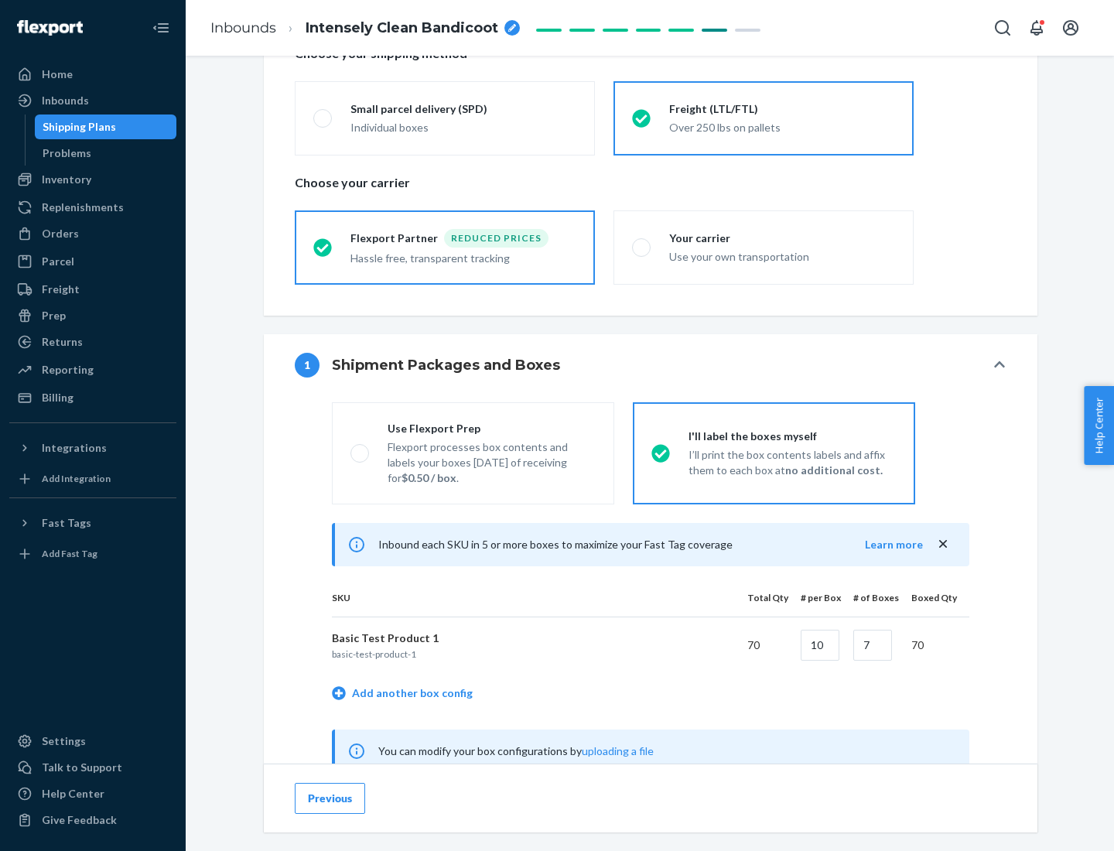
scroll to position [484, 0]
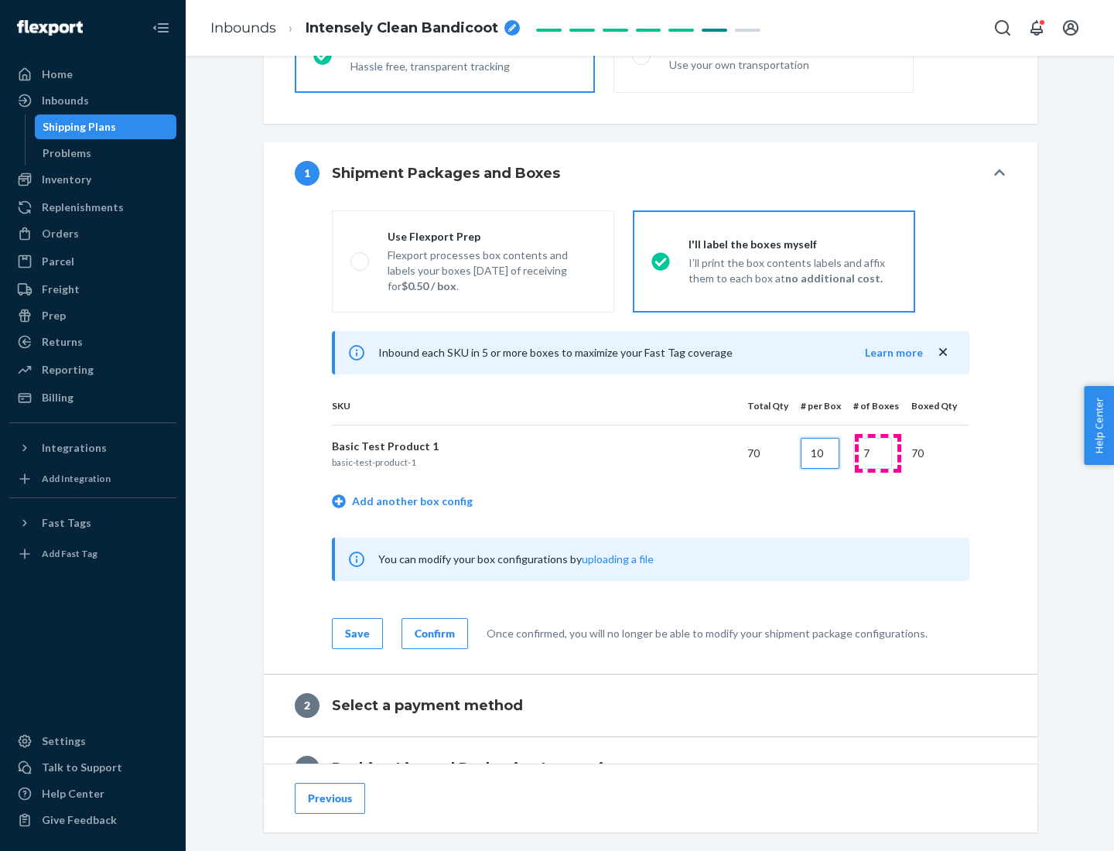
type input "10"
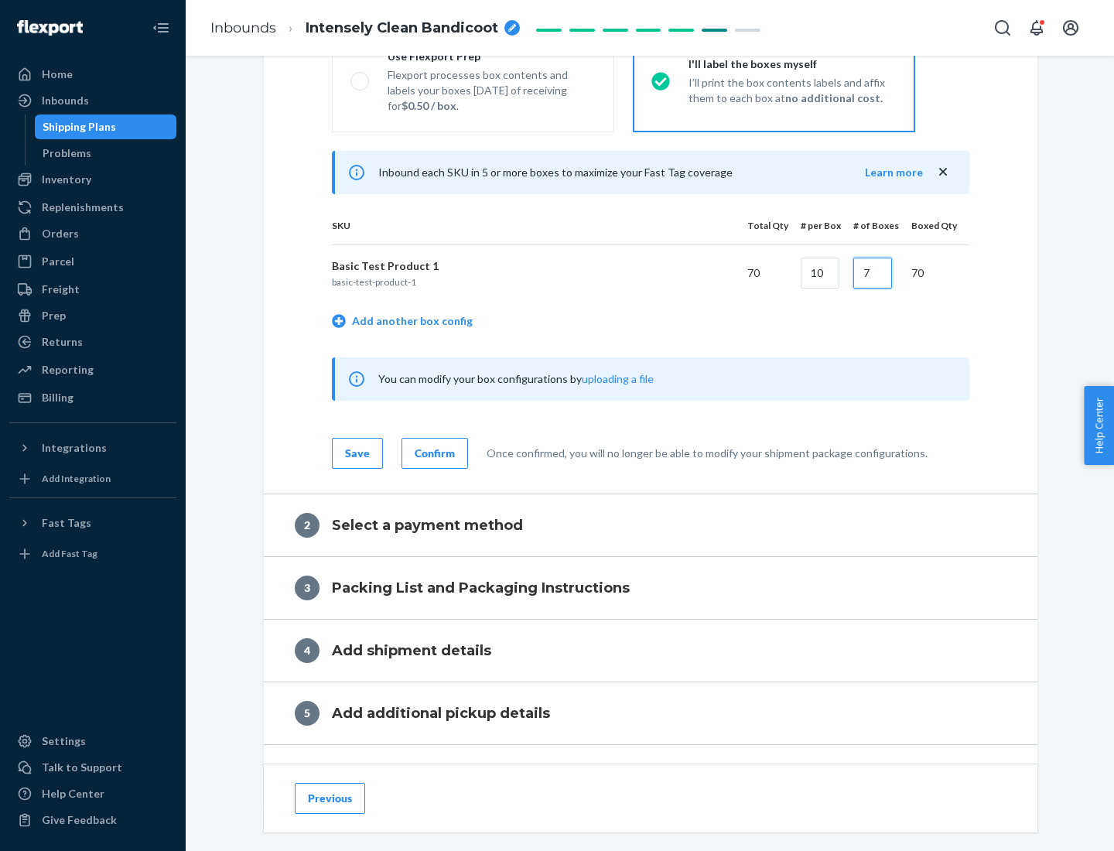
type input "7"
click at [432, 453] on div "Confirm" at bounding box center [435, 453] width 40 height 15
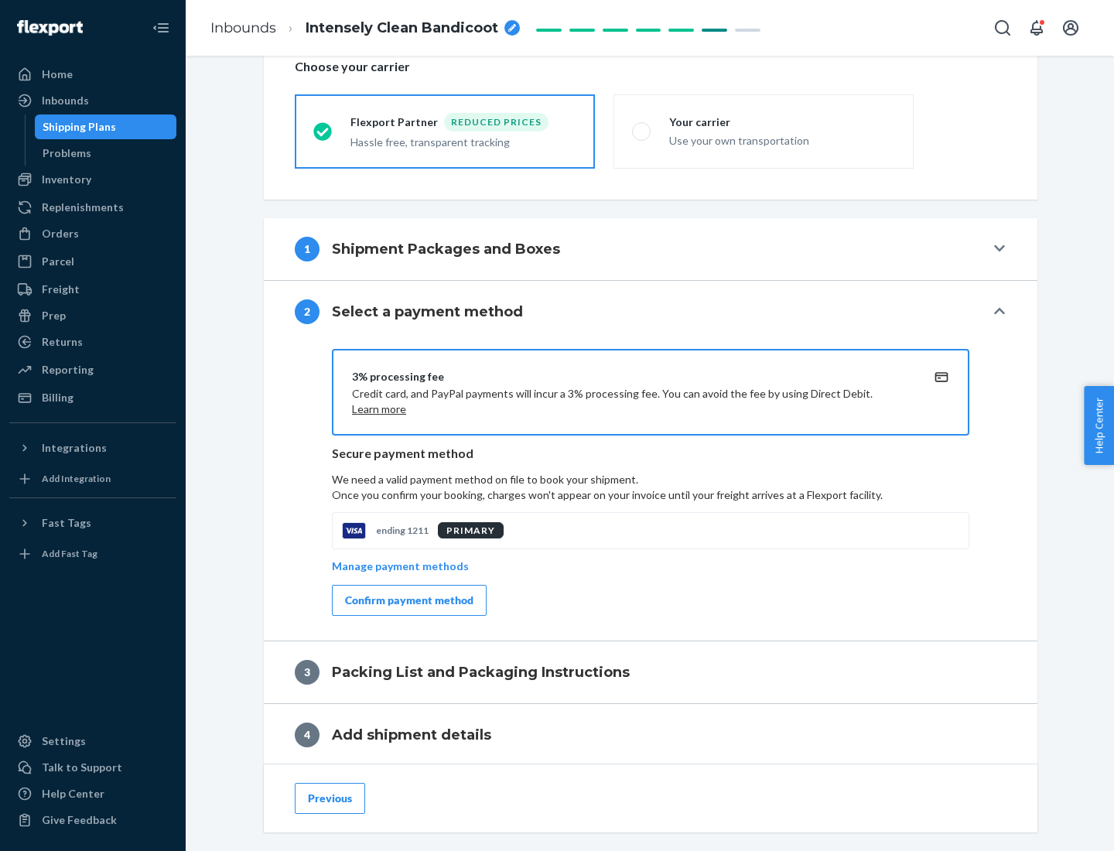
scroll to position [555, 0]
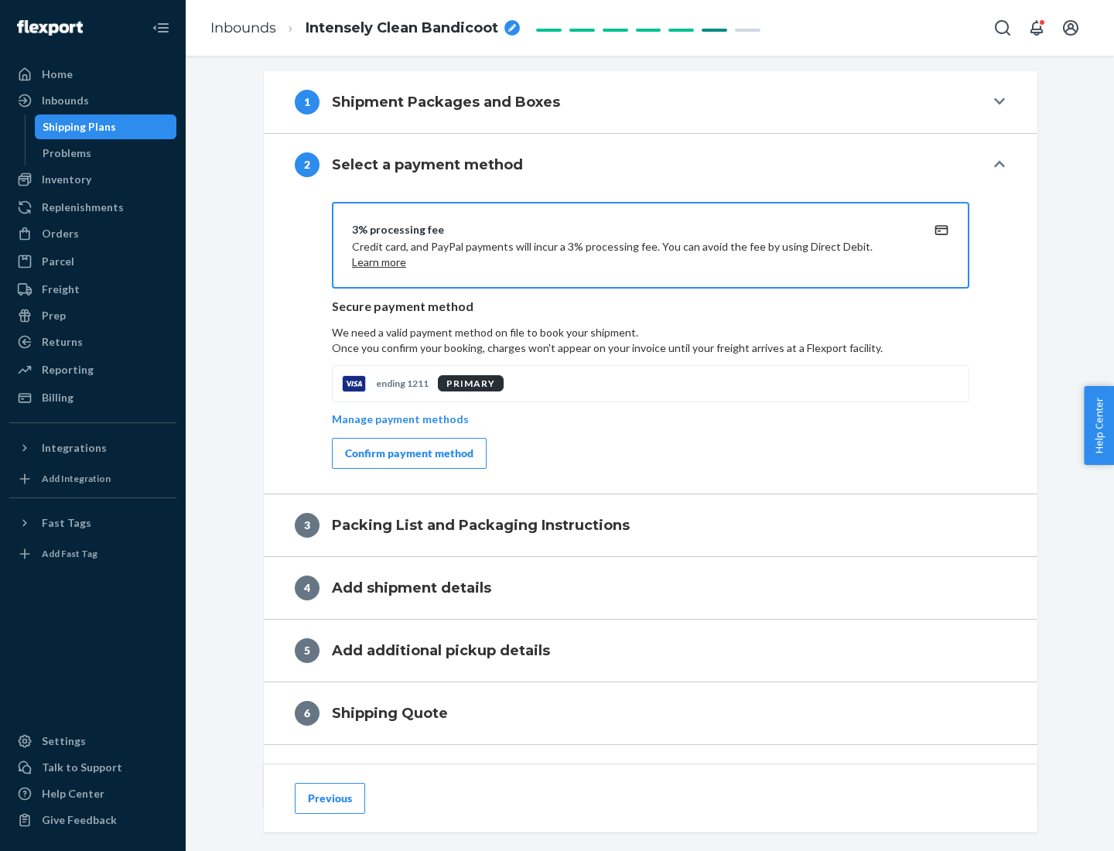
click at [408, 453] on div "Confirm payment method" at bounding box center [409, 453] width 128 height 15
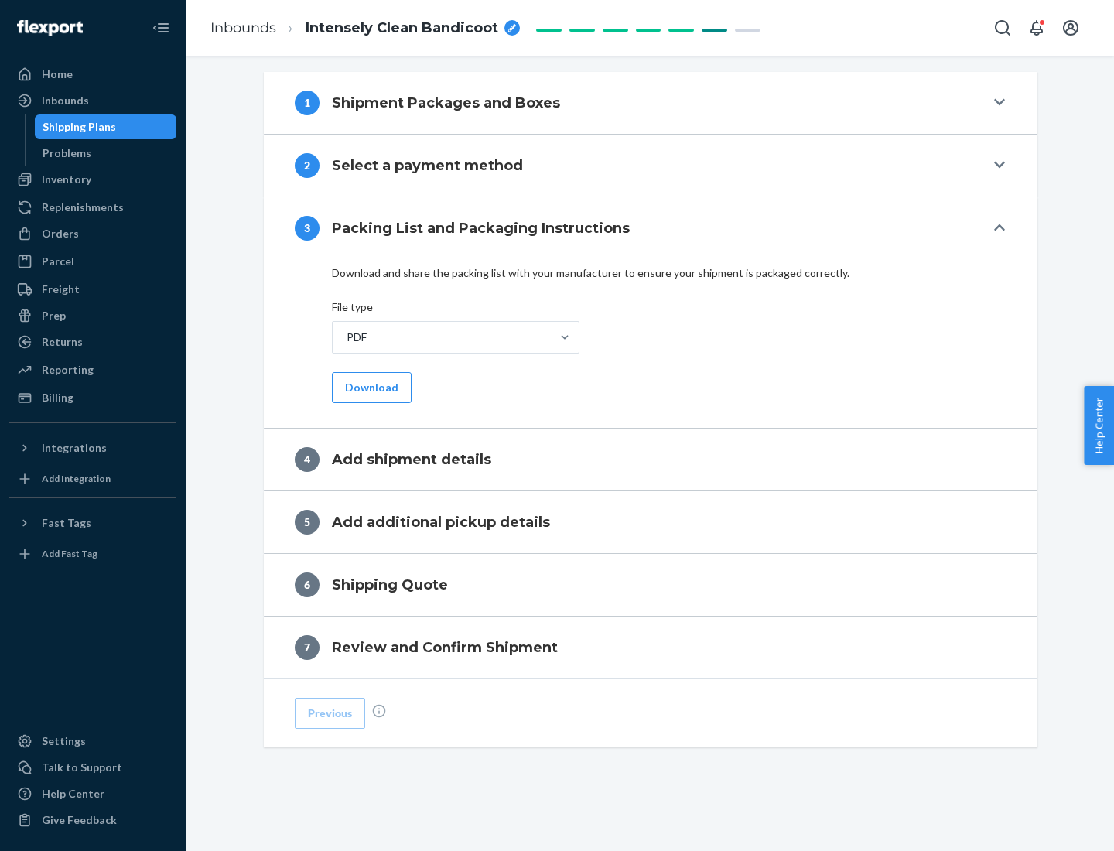
scroll to position [488, 0]
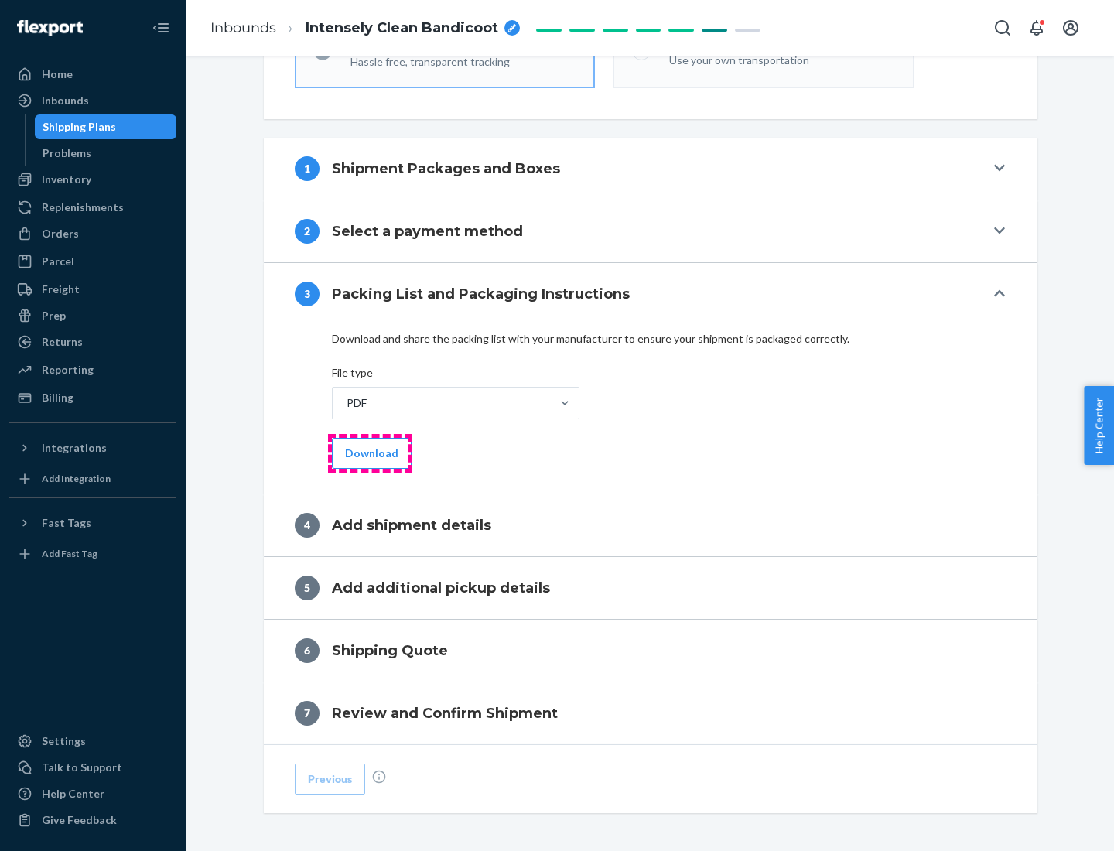
click at [370, 453] on button "Download" at bounding box center [372, 453] width 80 height 31
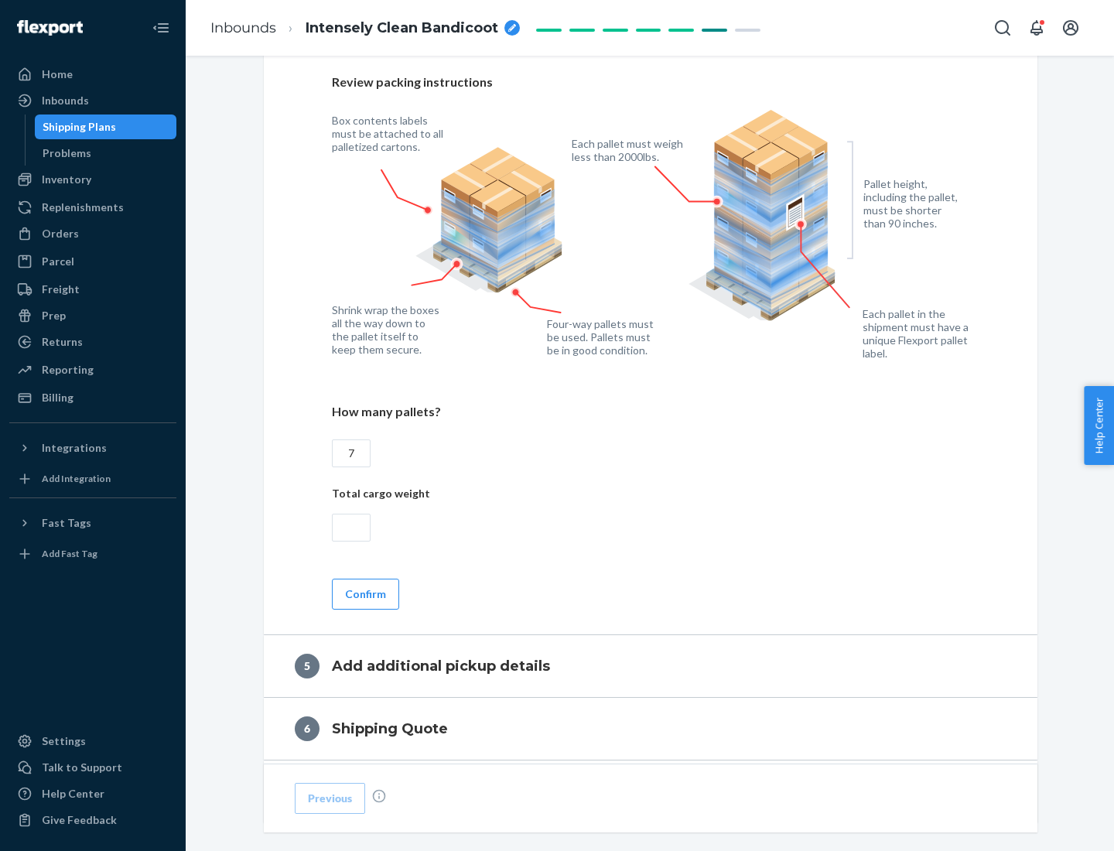
scroll to position [1004, 0]
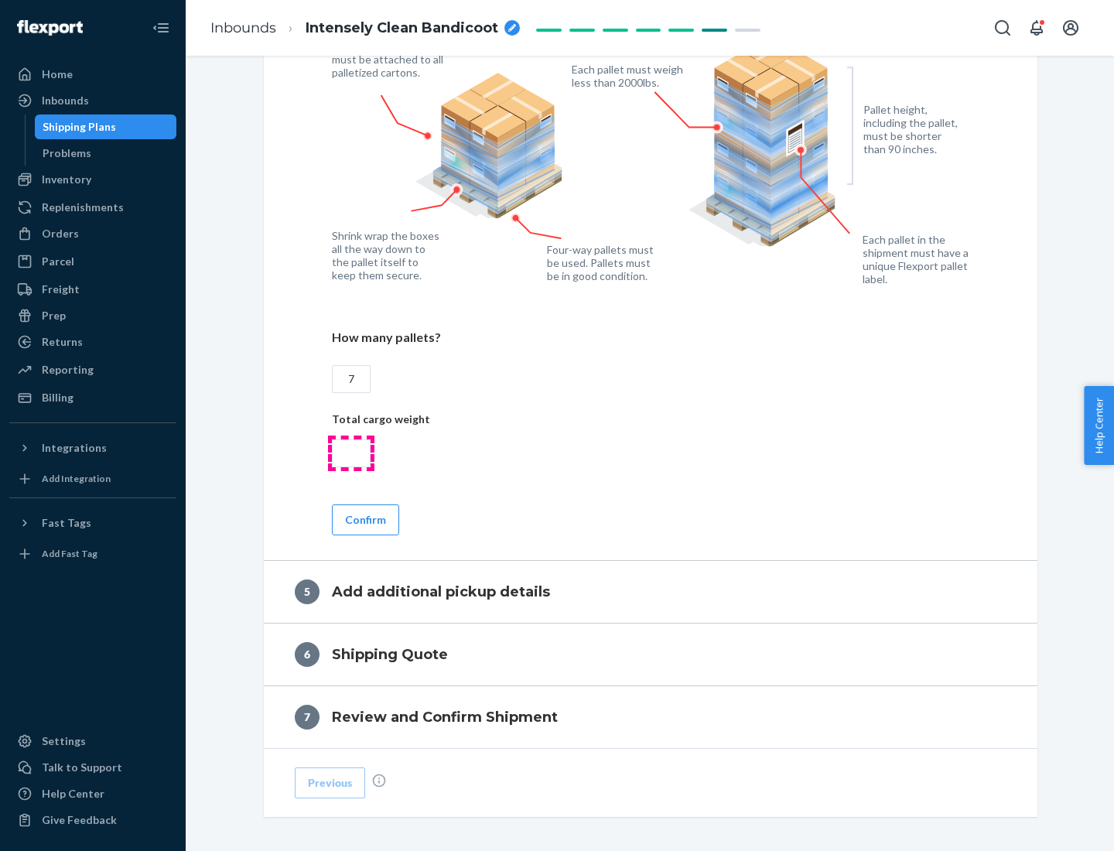
type input "7"
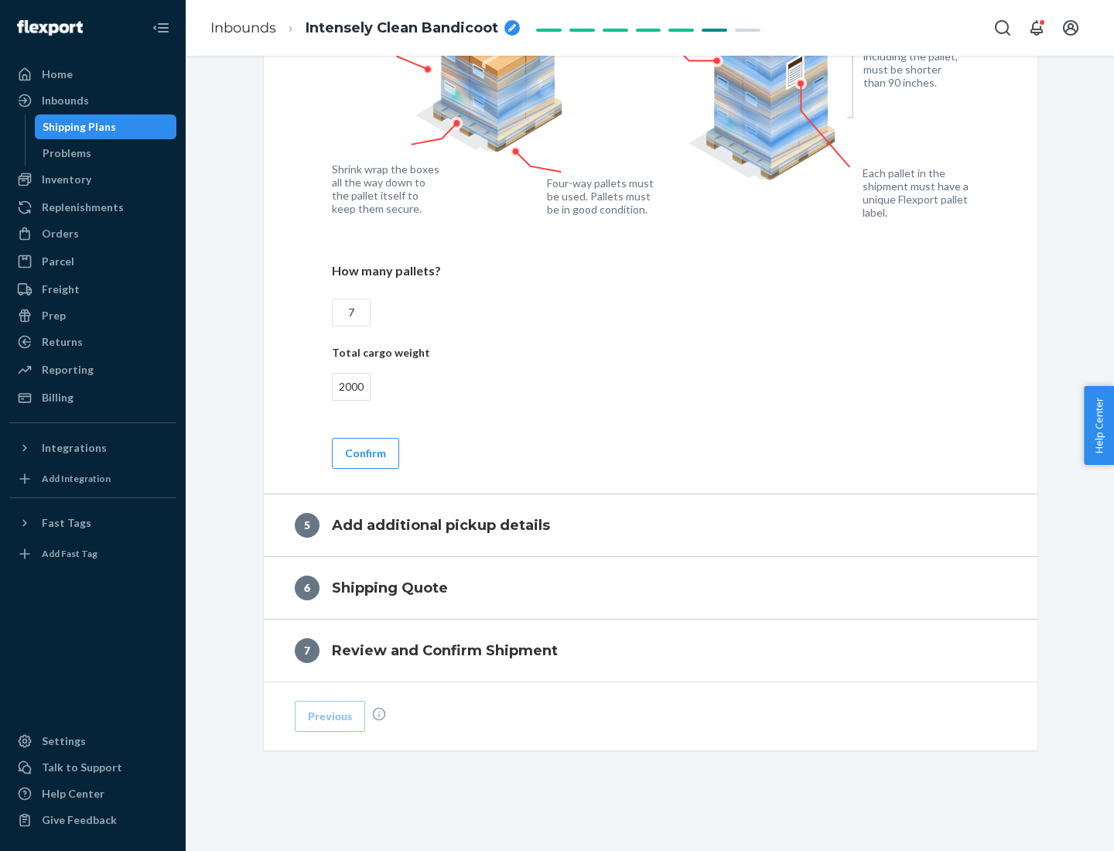
type input "2000"
click at [364, 453] on button "Confirm" at bounding box center [365, 453] width 67 height 31
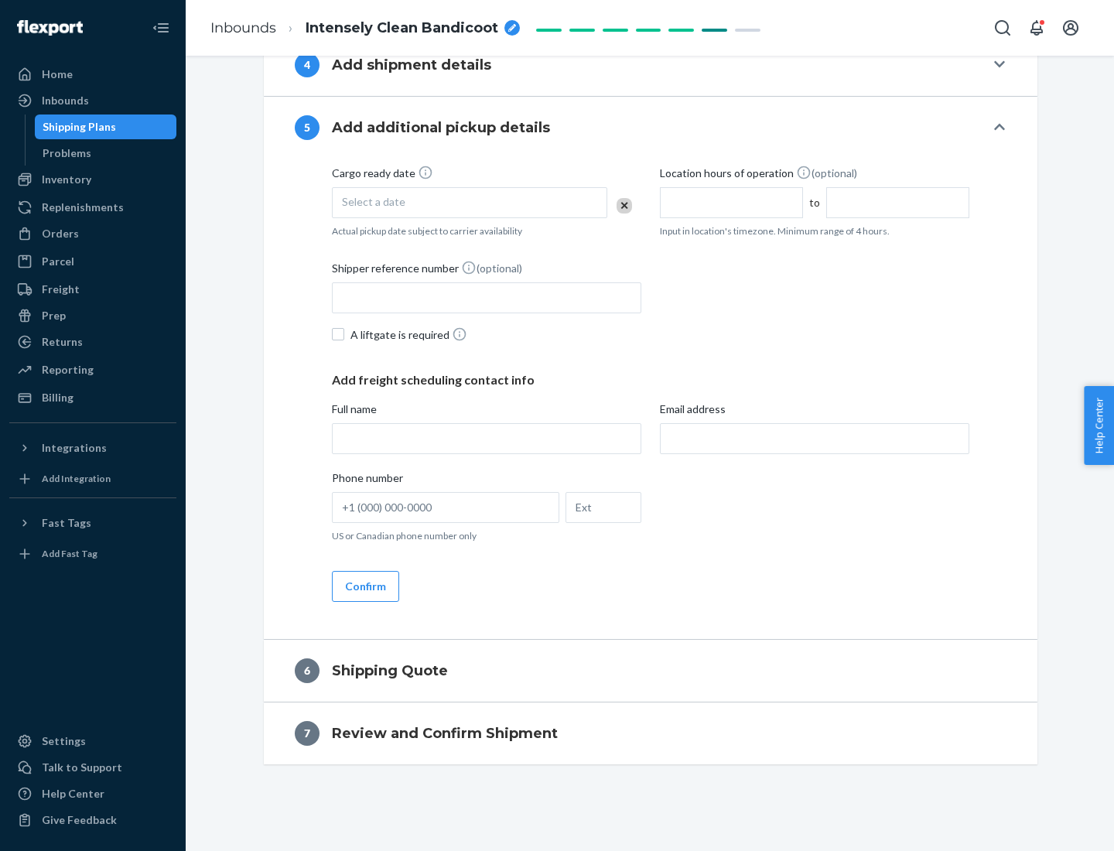
scroll to position [529, 0]
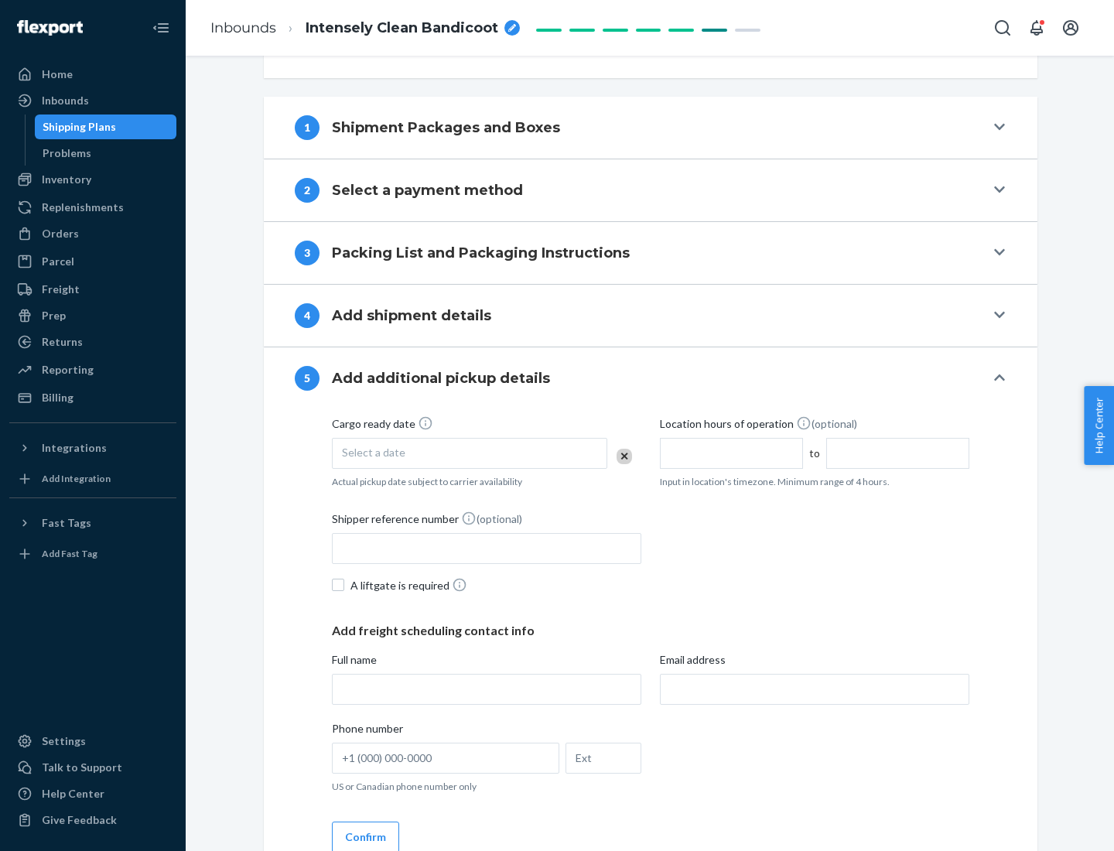
click at [470, 453] on div "Select a date" at bounding box center [469, 453] width 275 height 31
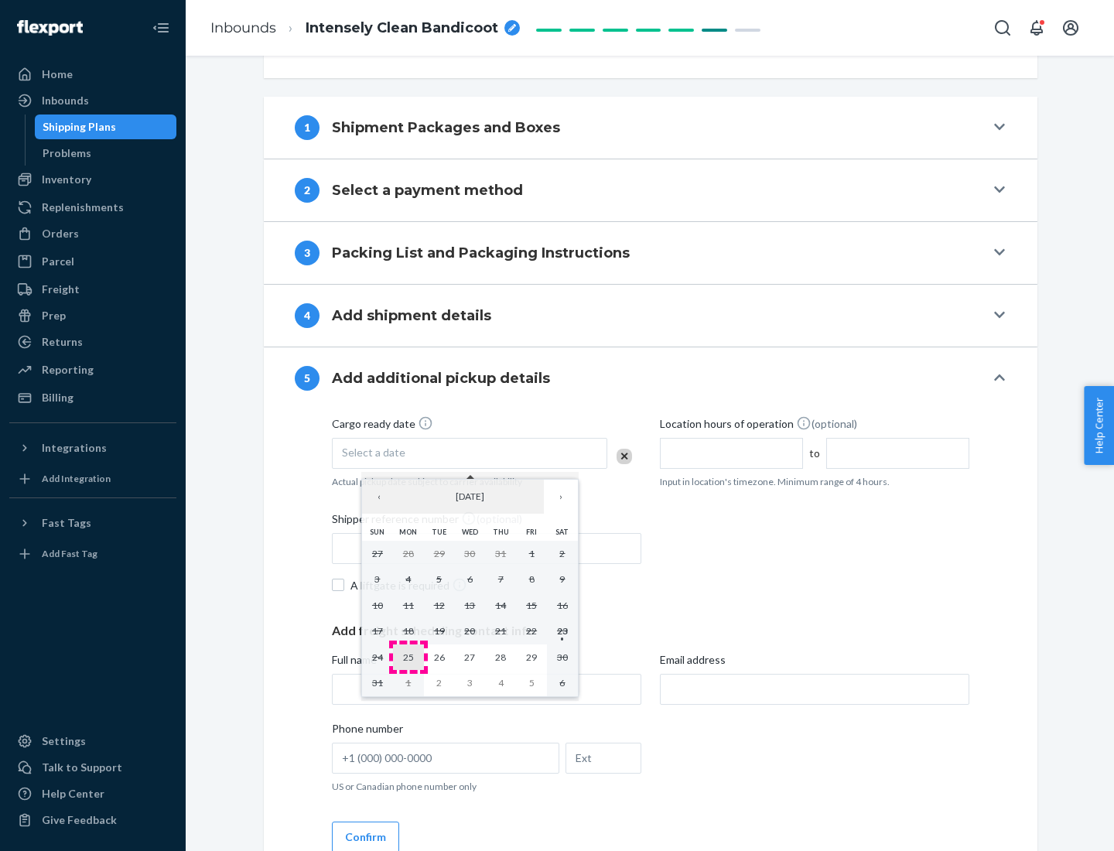
click at [408, 657] on abbr "25" at bounding box center [408, 657] width 11 height 12
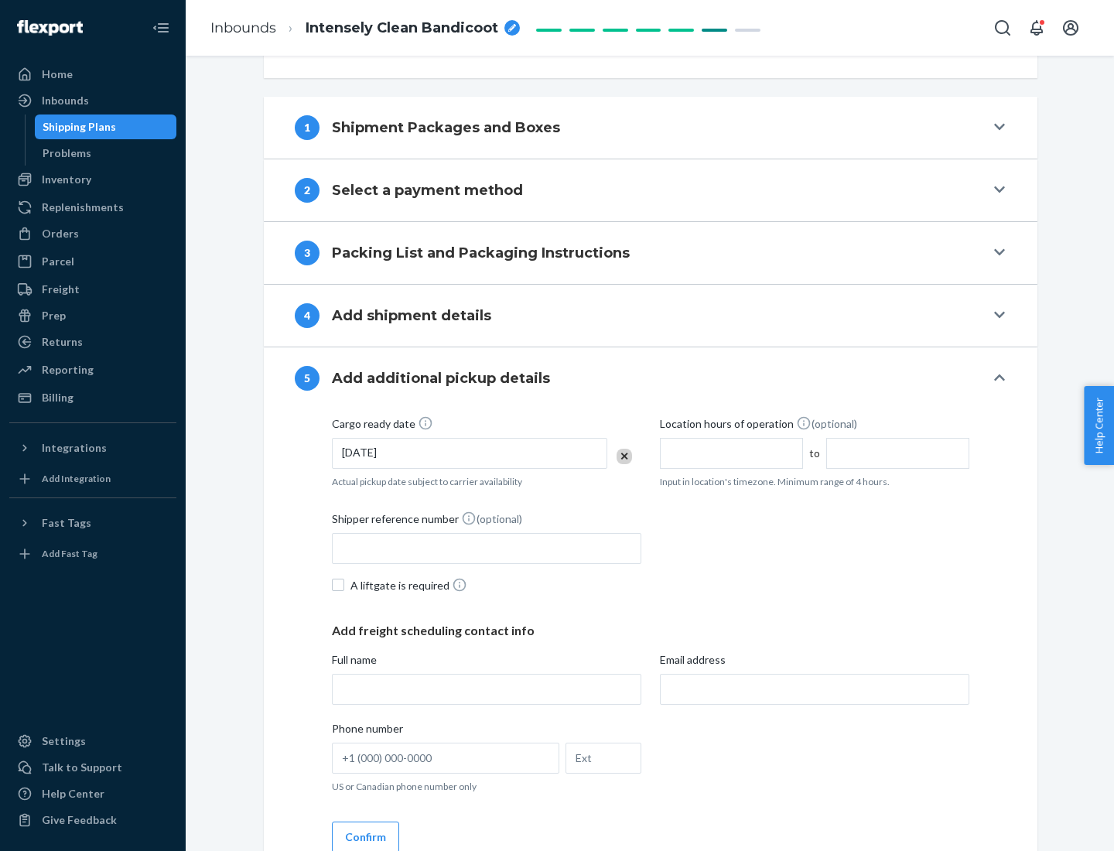
scroll to position [765, 0]
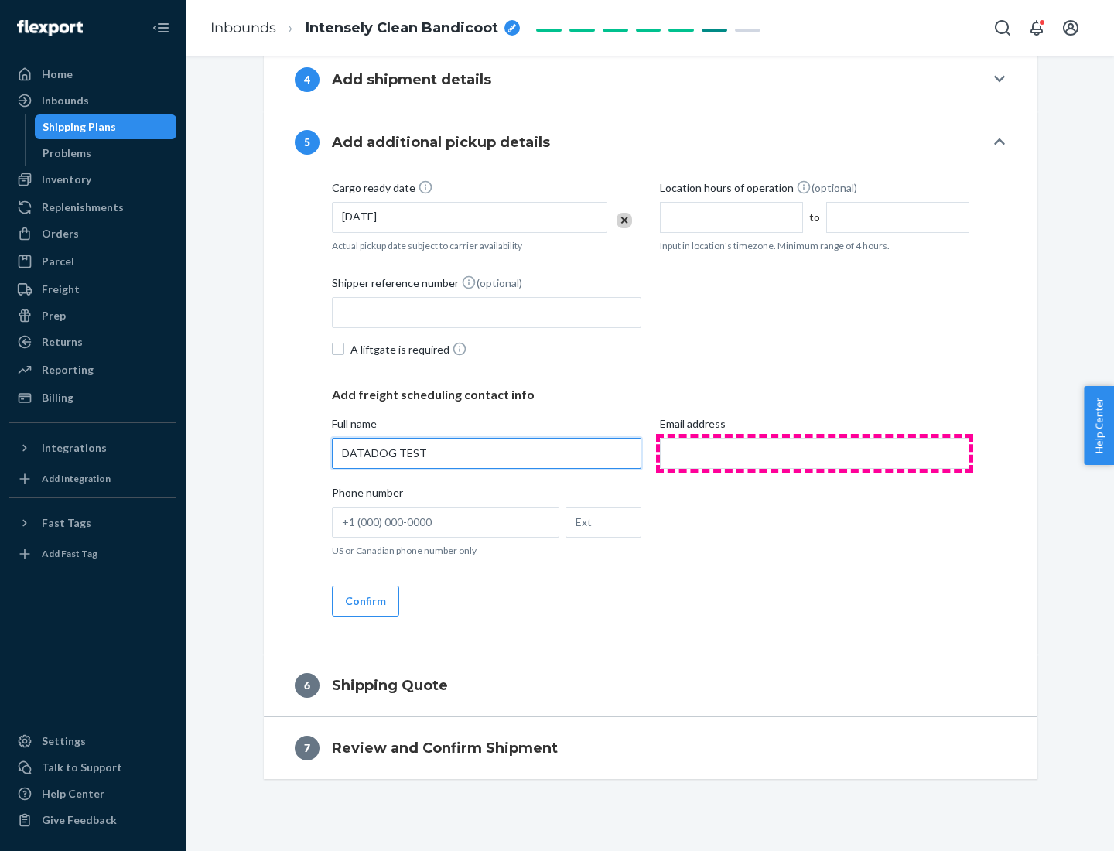
type input "DATADOG TEST"
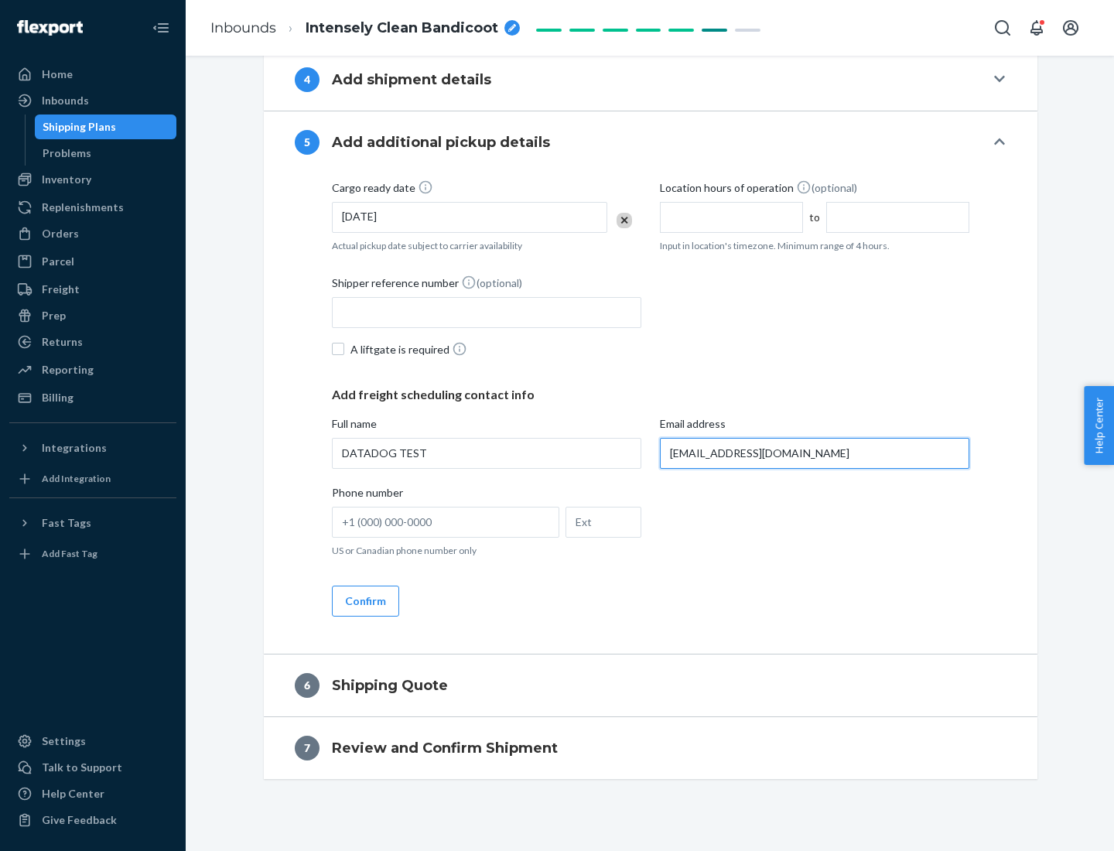
scroll to position [780, 0]
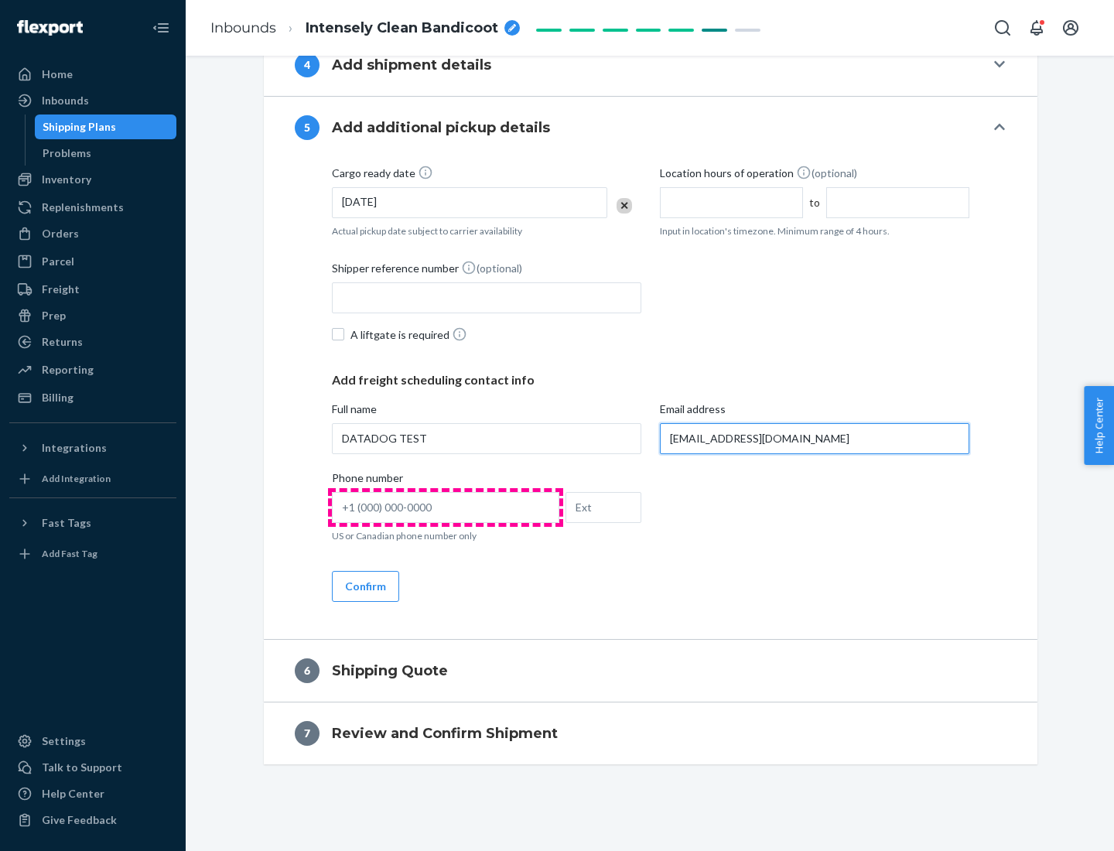
type input "[EMAIL_ADDRESS][DOMAIN_NAME]"
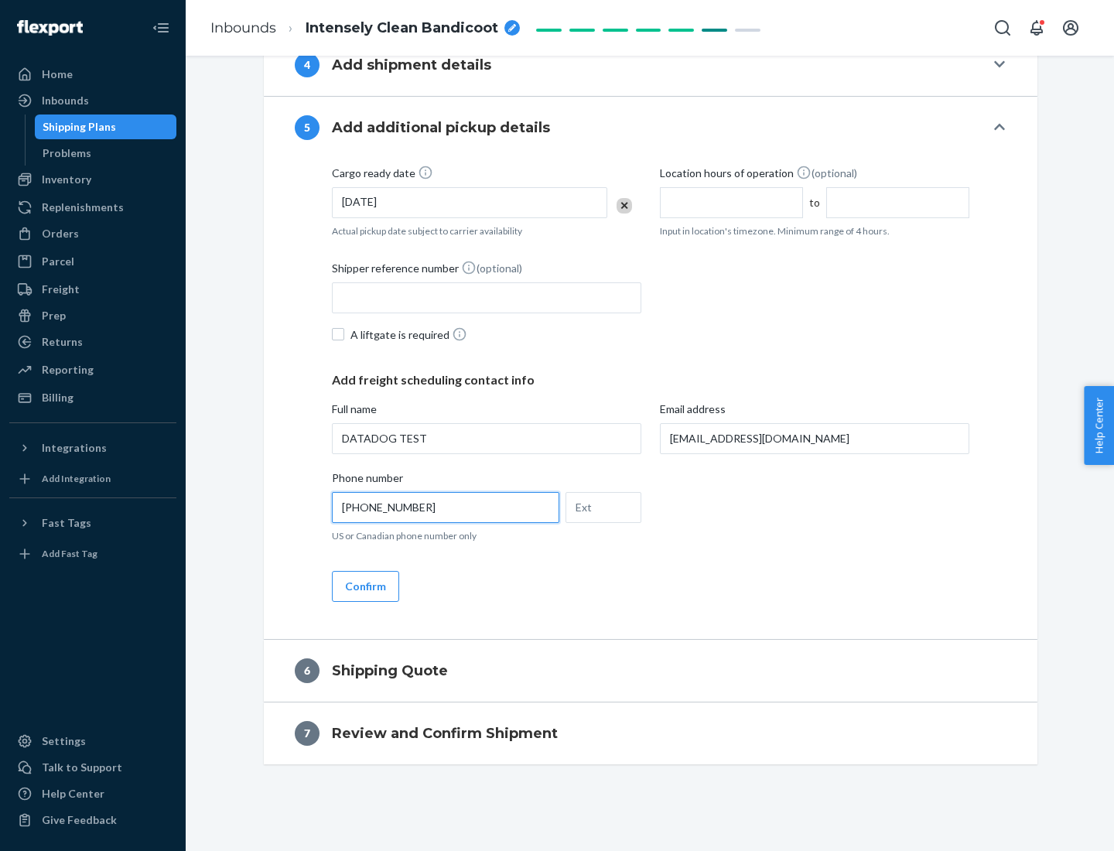
type input "[PHONE_NUMBER]"
click at [364, 586] on button "Confirm" at bounding box center [365, 586] width 67 height 31
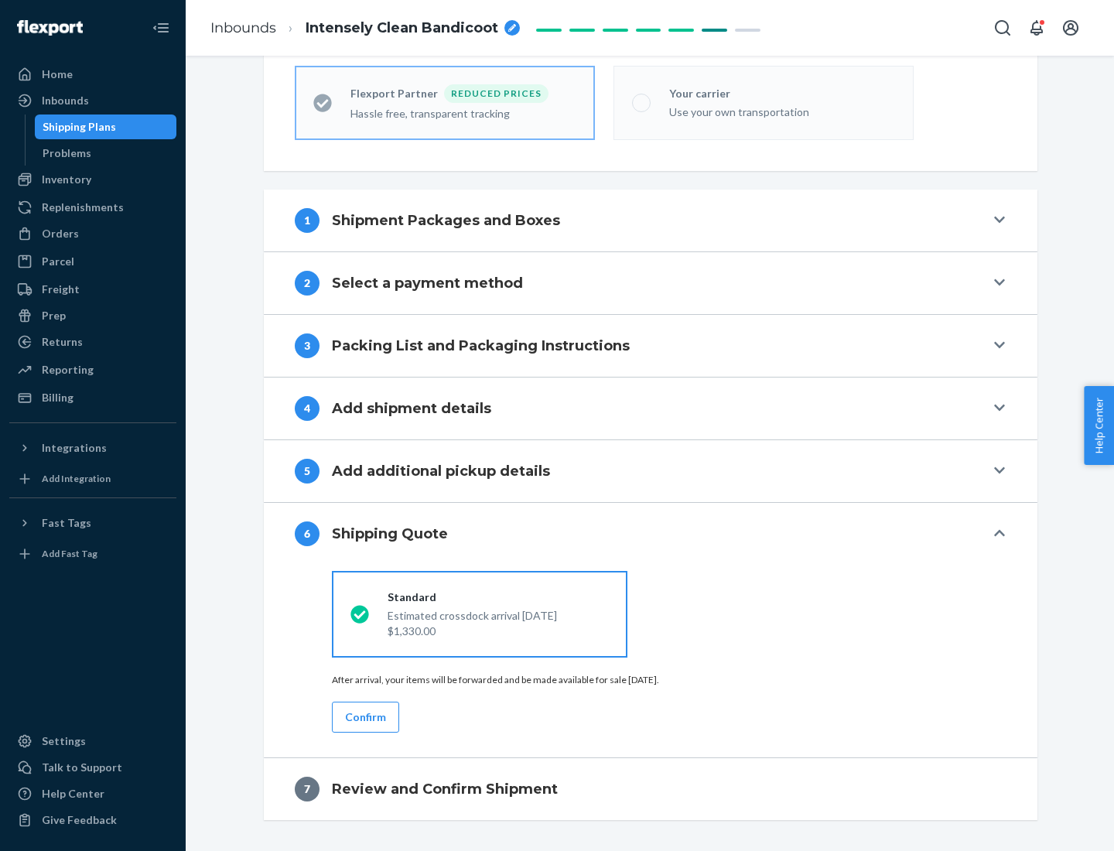
scroll to position [492, 0]
